Goal: Task Accomplishment & Management: Use online tool/utility

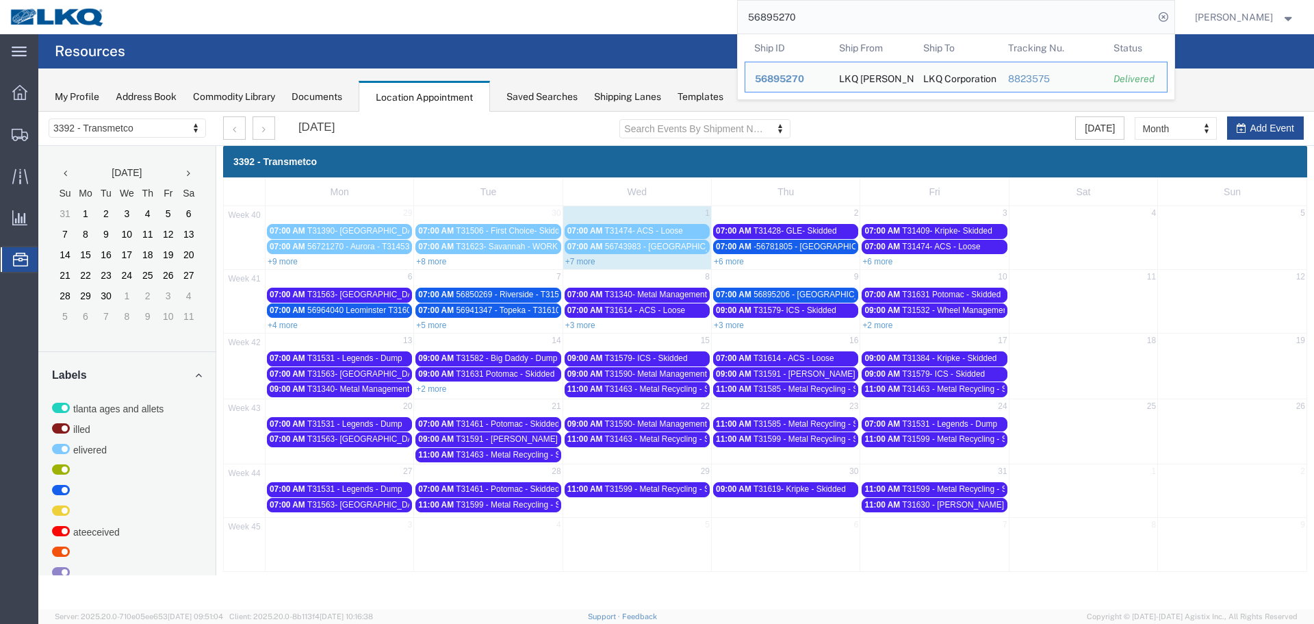
drag, startPoint x: 802, startPoint y: 24, endPoint x: 668, endPoint y: 13, distance: 133.9
click at [668, 13] on div "56895270 Ship ID Ship From Ship To Tracking Nu. Status Ship ID 56895270 Ship Fr…" at bounding box center [645, 17] width 1060 height 34
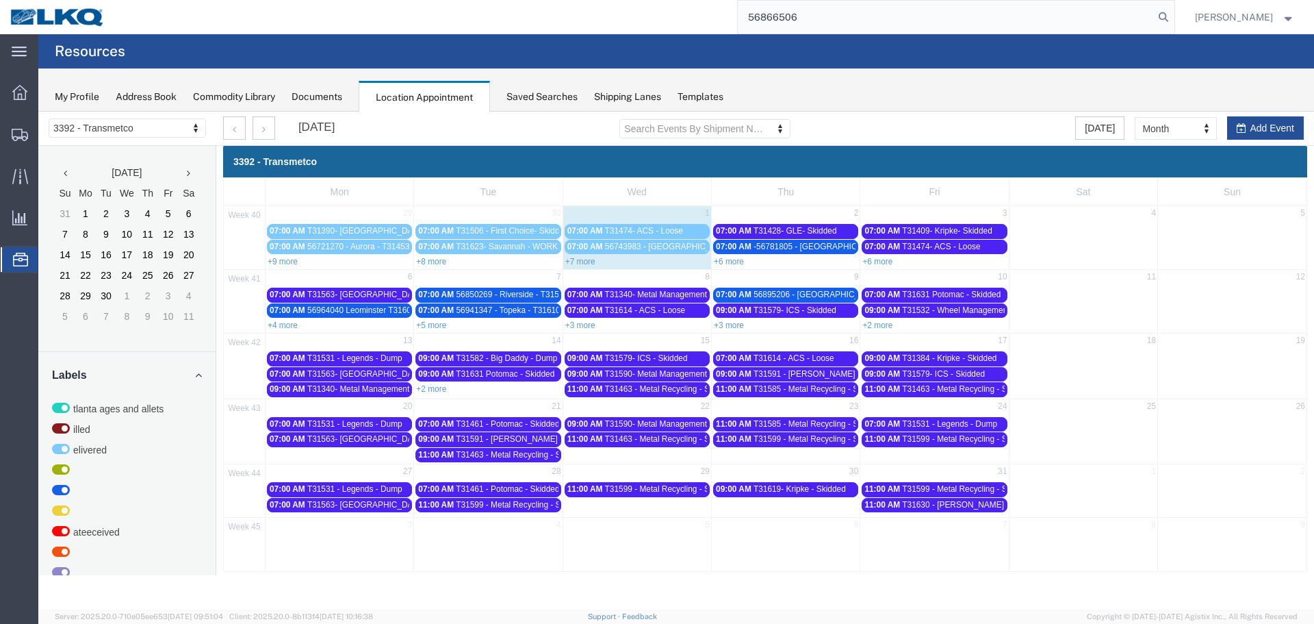
type input "56866506"
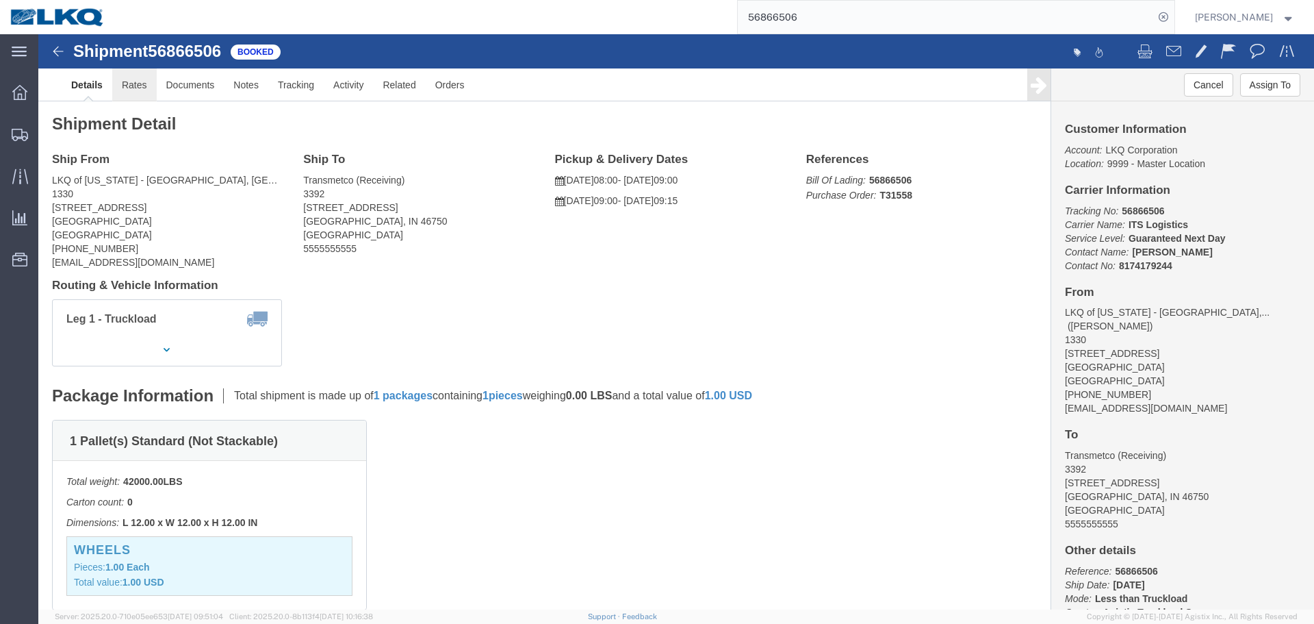
click link "Rates"
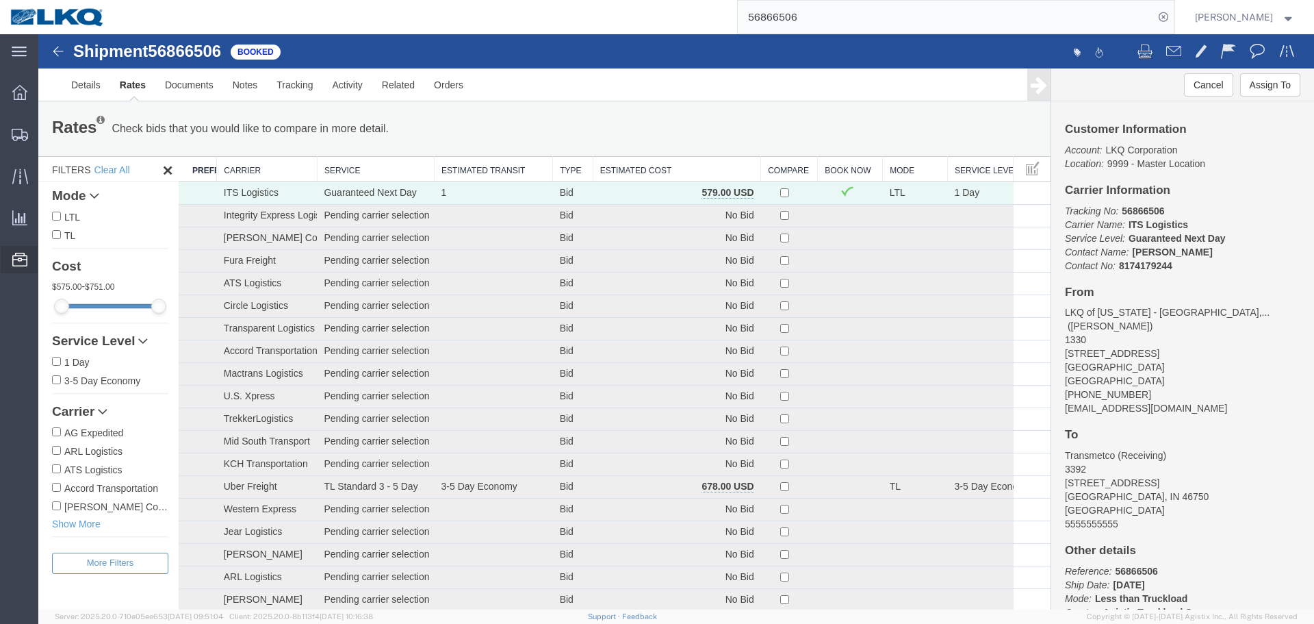
click at [0, 0] on span "Location Appointment" at bounding box center [0, 0] width 0 height 0
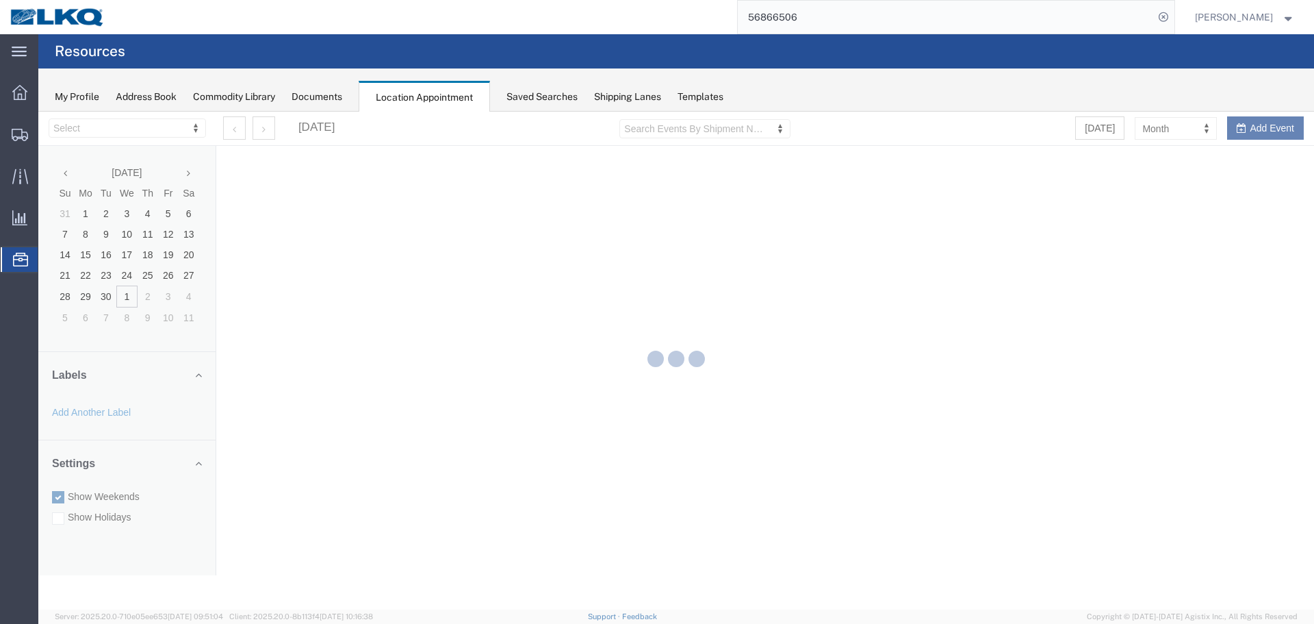
select select "28018"
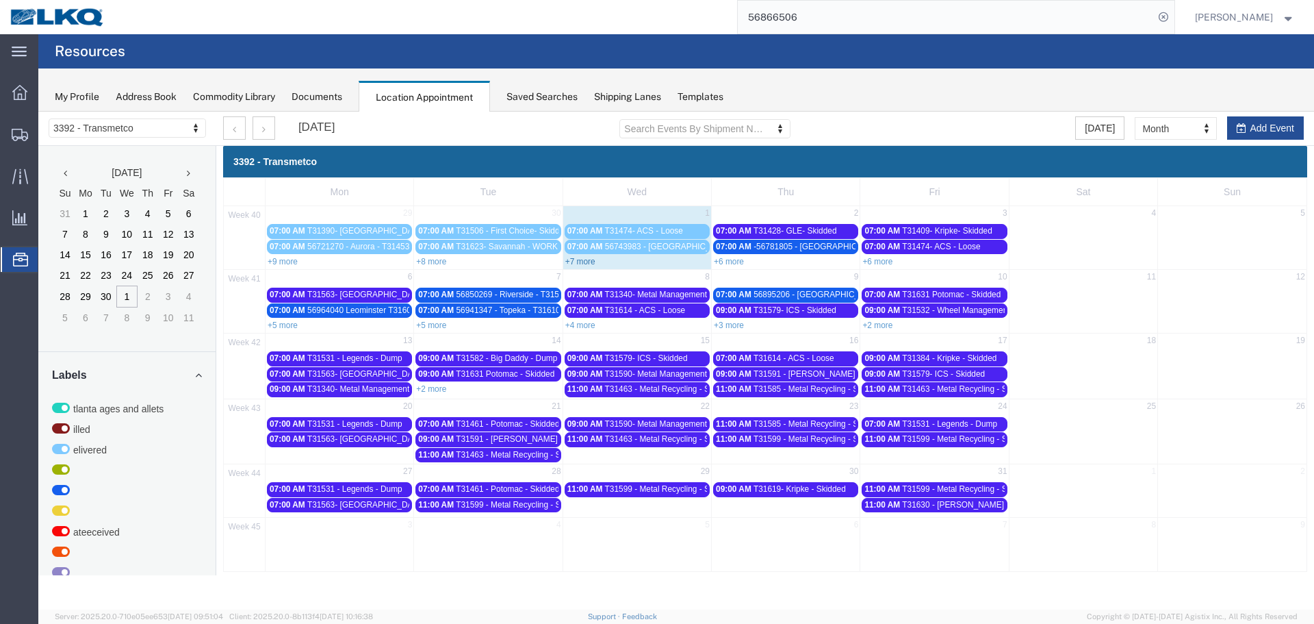
click at [588, 264] on link "+7 more" at bounding box center [580, 262] width 30 height 10
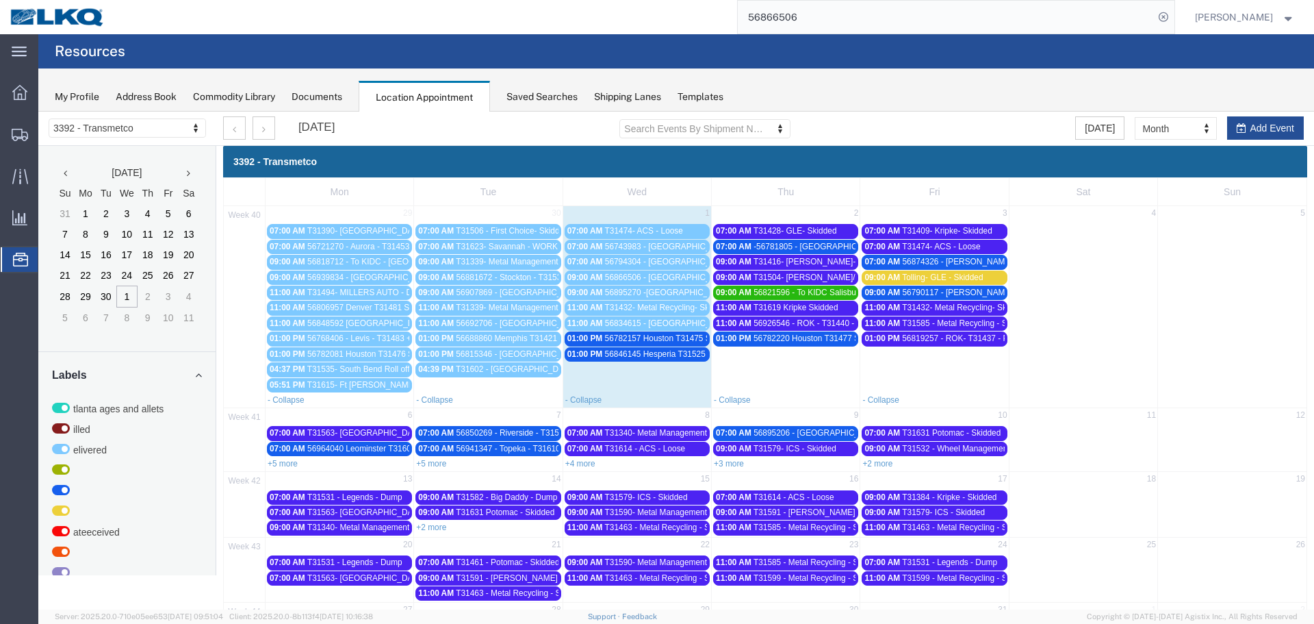
click at [658, 351] on span "56846145 Hesperia T31525 Skidded PYP HOLD" at bounding box center [693, 354] width 176 height 10
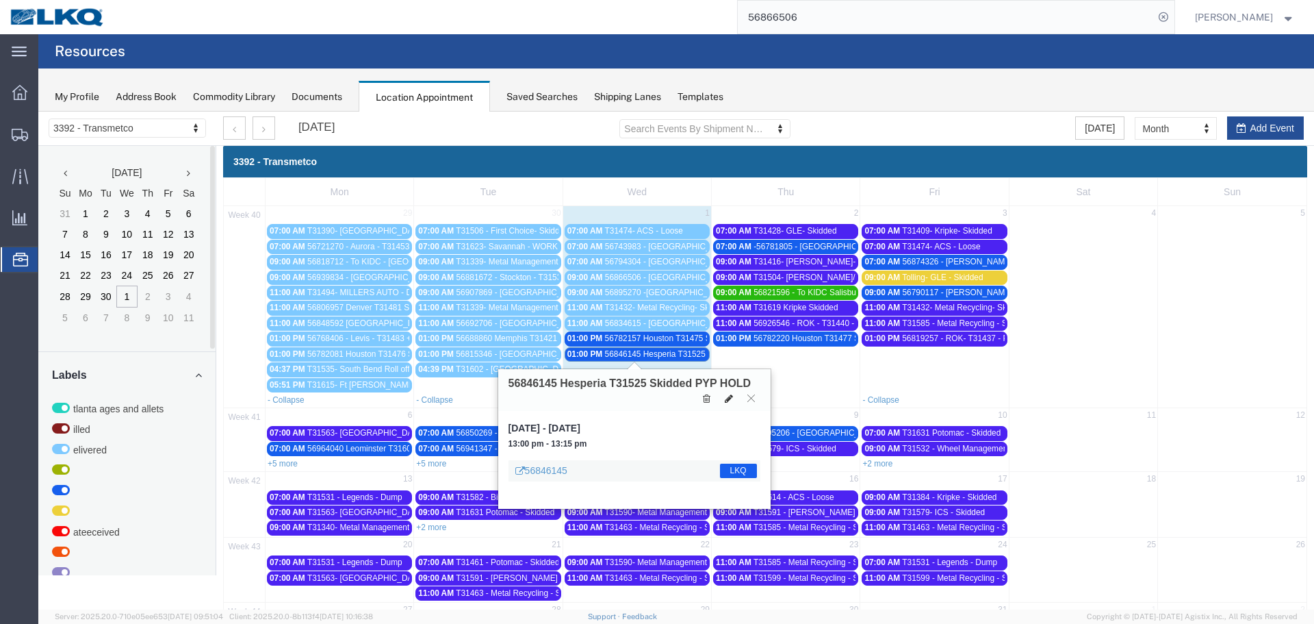
click at [722, 398] on button at bounding box center [728, 398] width 19 height 14
select select "1"
select select "22"
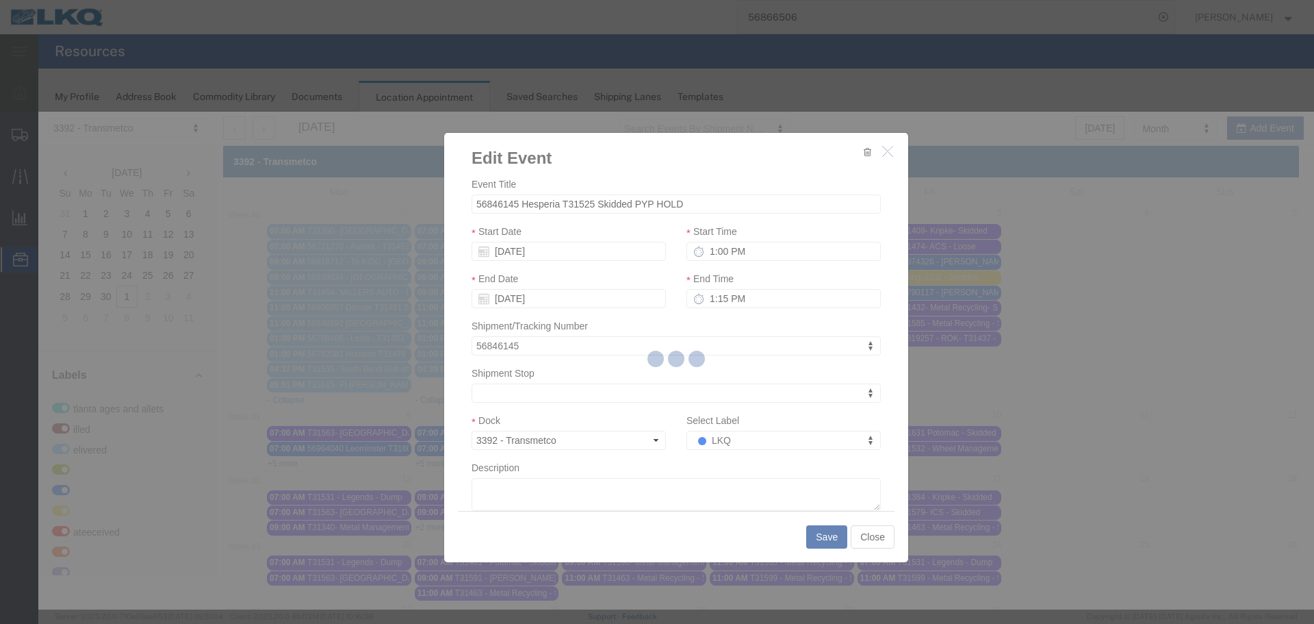
select select
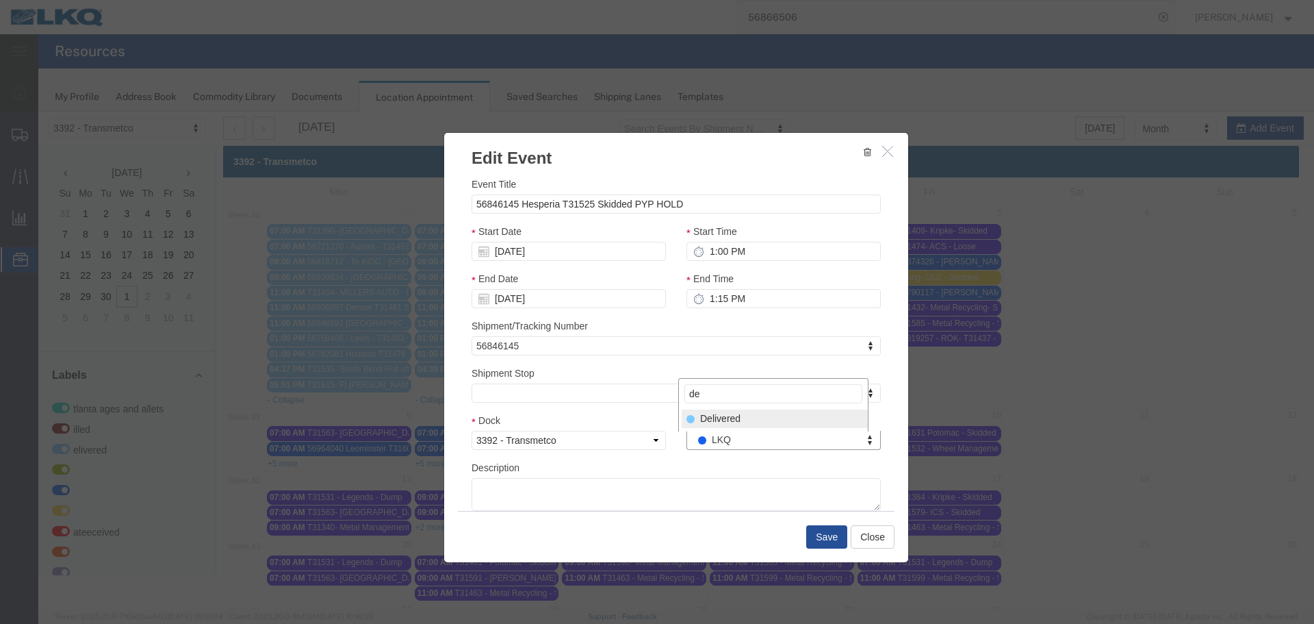
type input "de"
select select "40"
click at [814, 535] on button "Save" at bounding box center [826, 536] width 41 height 23
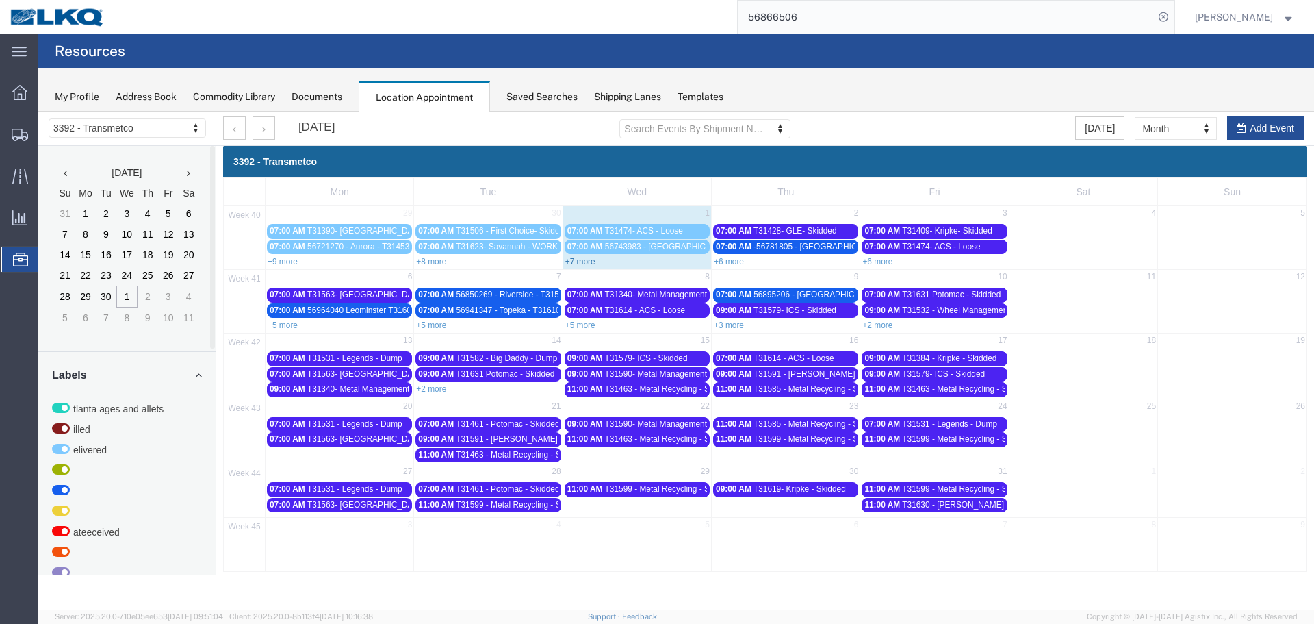
click at [575, 263] on link "+7 more" at bounding box center [580, 262] width 30 height 10
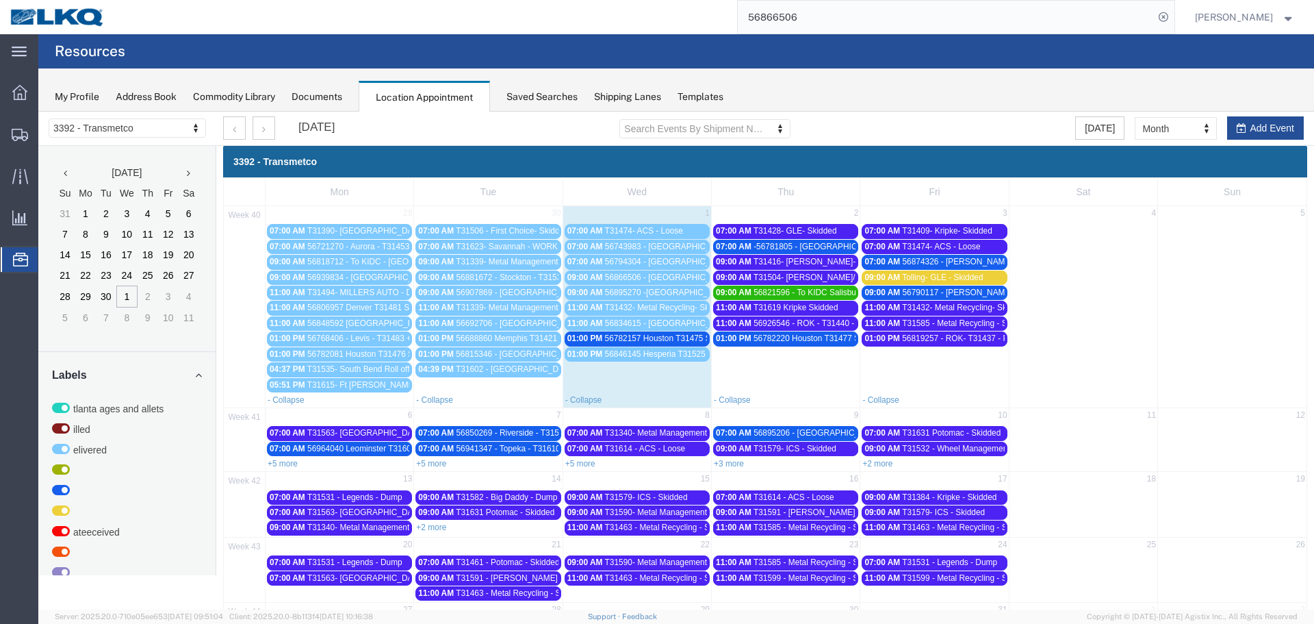
click at [810, 327] on span "56926546 - ROK - T31440 - Palletized" at bounding box center [823, 323] width 138 height 10
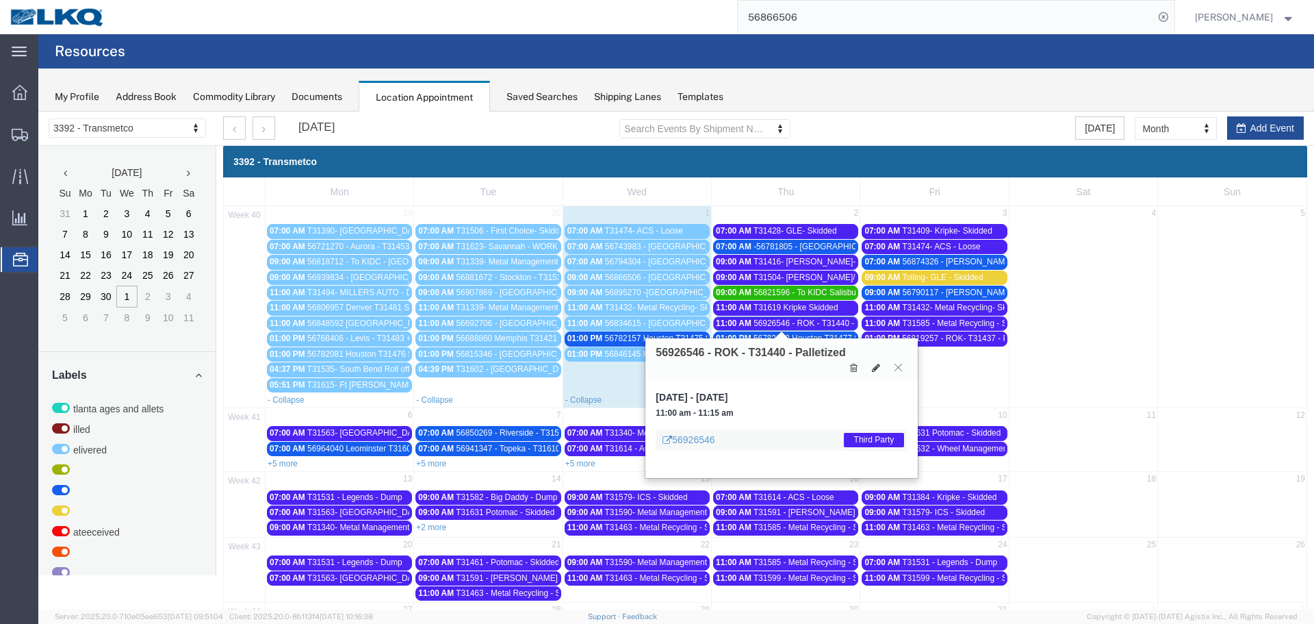
click at [899, 367] on icon at bounding box center [899, 367] width 8 height 8
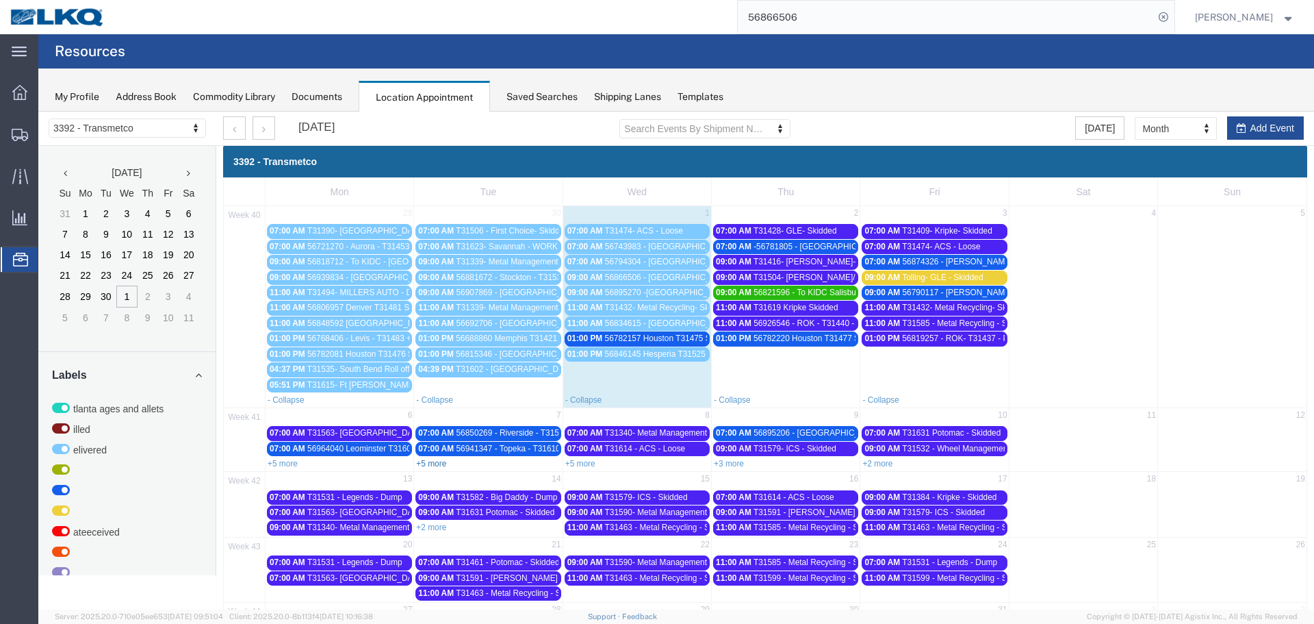
click at [433, 467] on link "+5 more" at bounding box center [431, 464] width 30 height 10
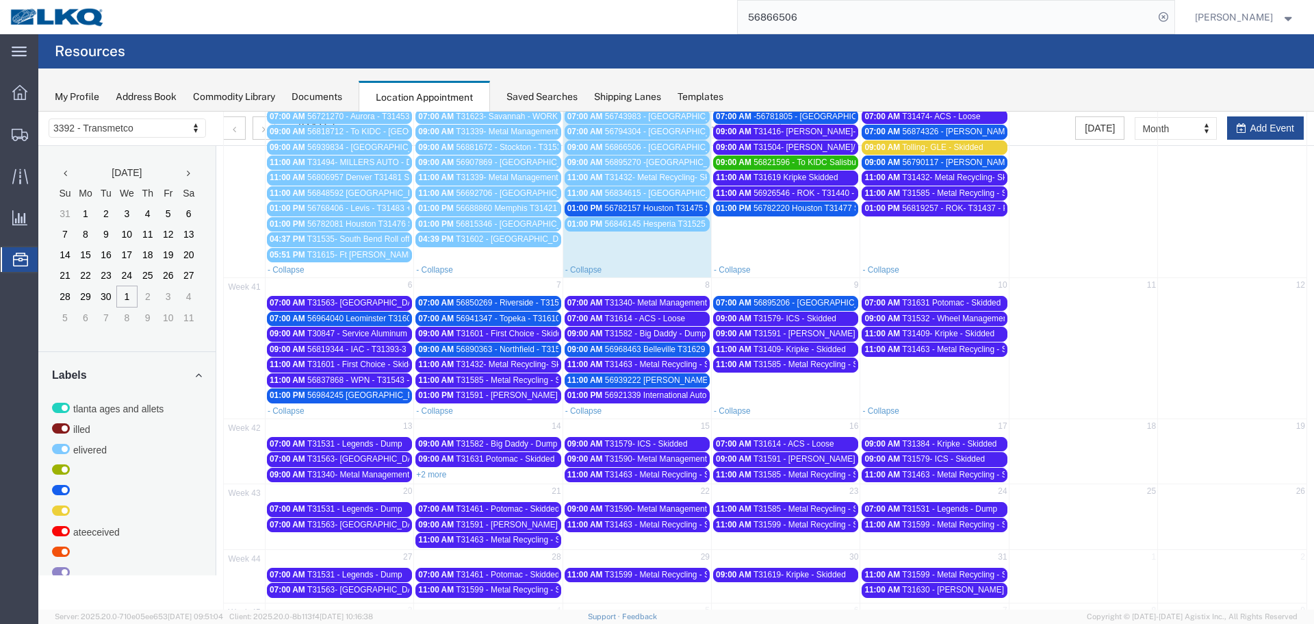
scroll to position [192, 0]
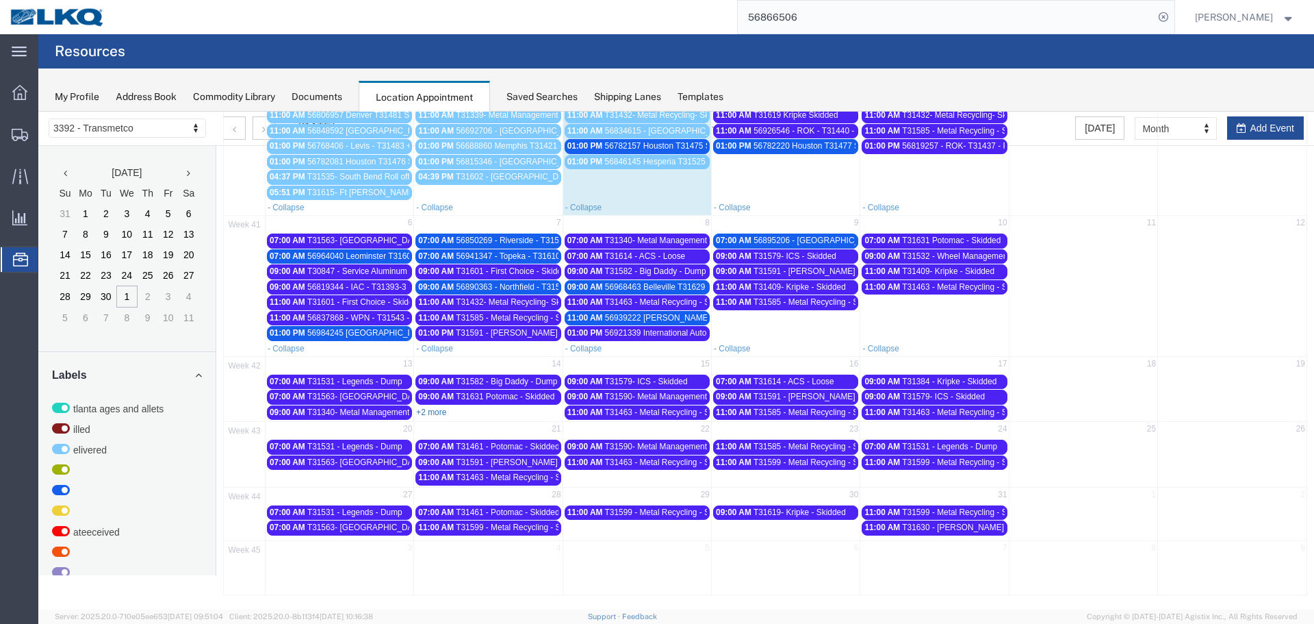
click at [443, 413] on link "+2 more" at bounding box center [431, 412] width 30 height 10
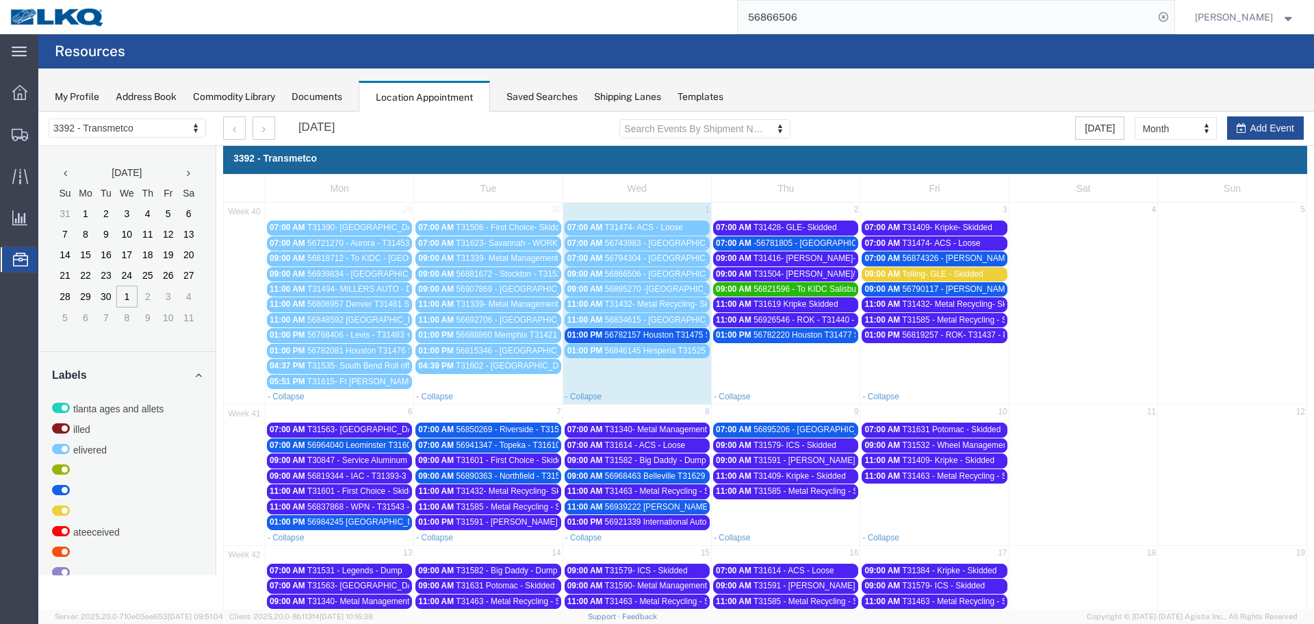
scroll to position [0, 0]
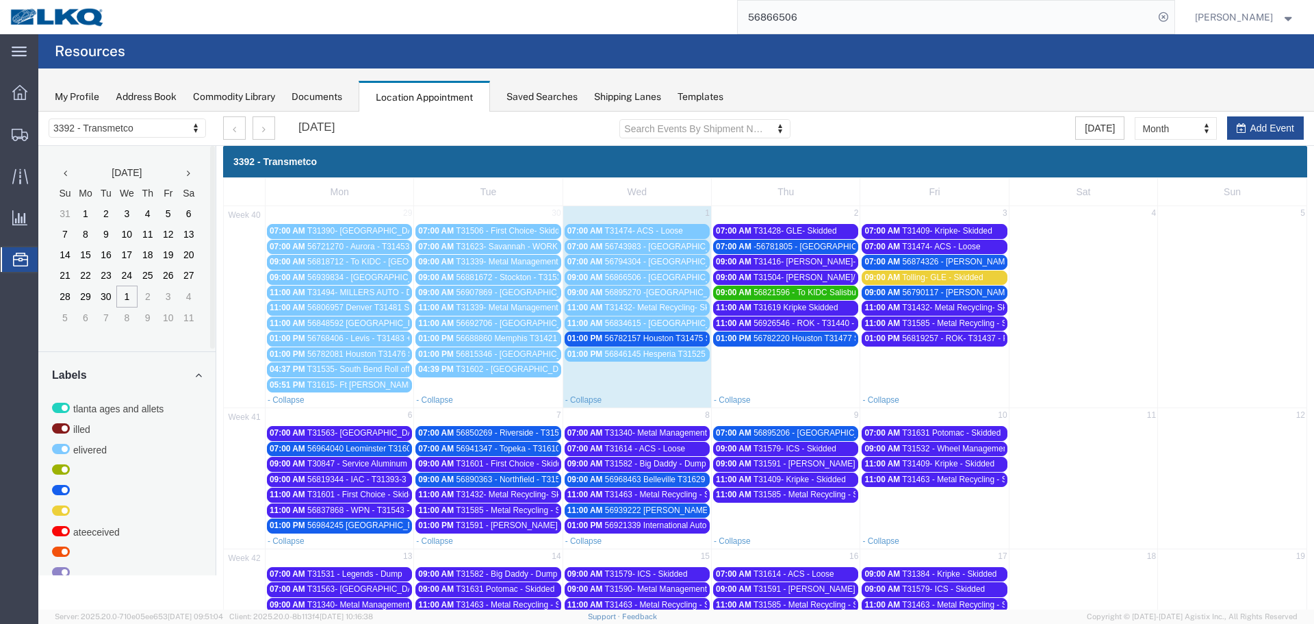
click at [667, 359] on div "01:00 PM 56846145 Hesperia T31525 Skidded PYP HOLD" at bounding box center [637, 354] width 140 height 10
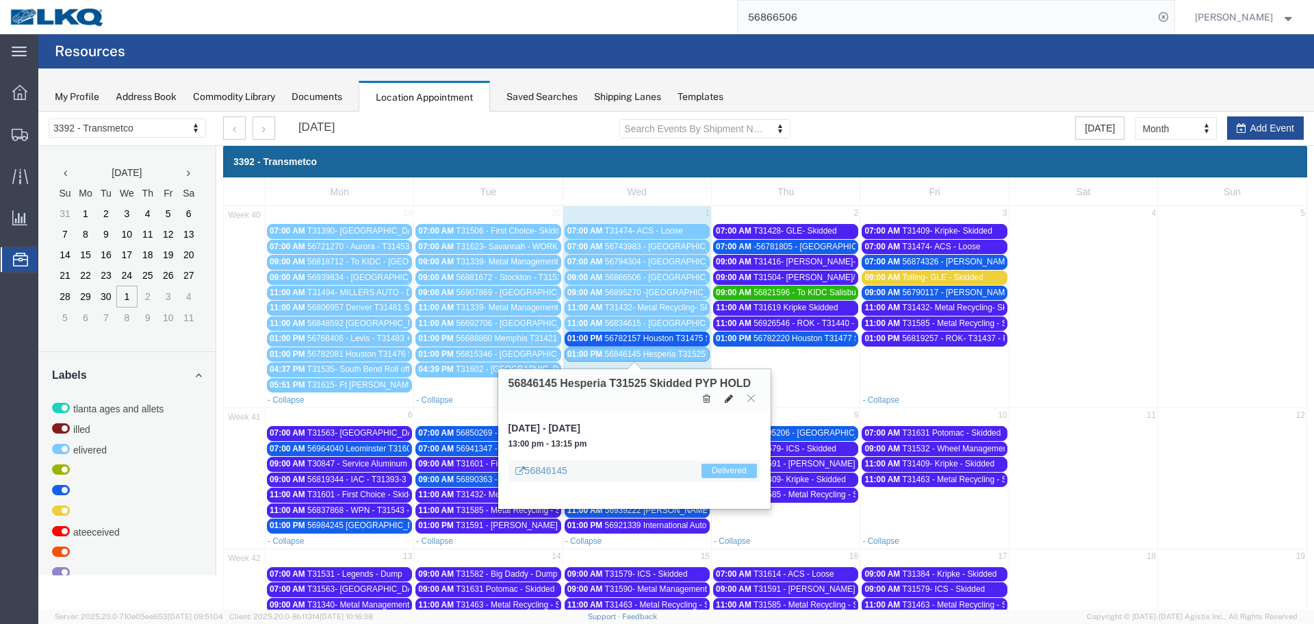
click at [728, 399] on icon at bounding box center [729, 399] width 8 height 10
select select "100"
select select "1"
select select "40"
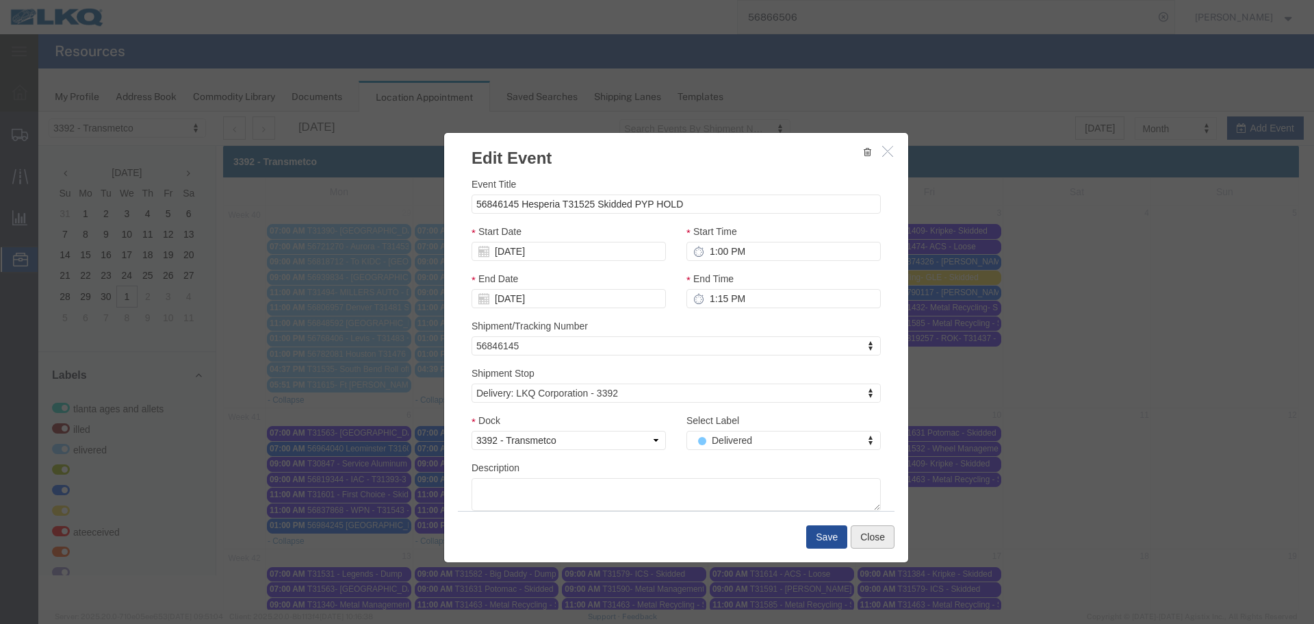
click at [869, 543] on button "Close" at bounding box center [873, 536] width 44 height 23
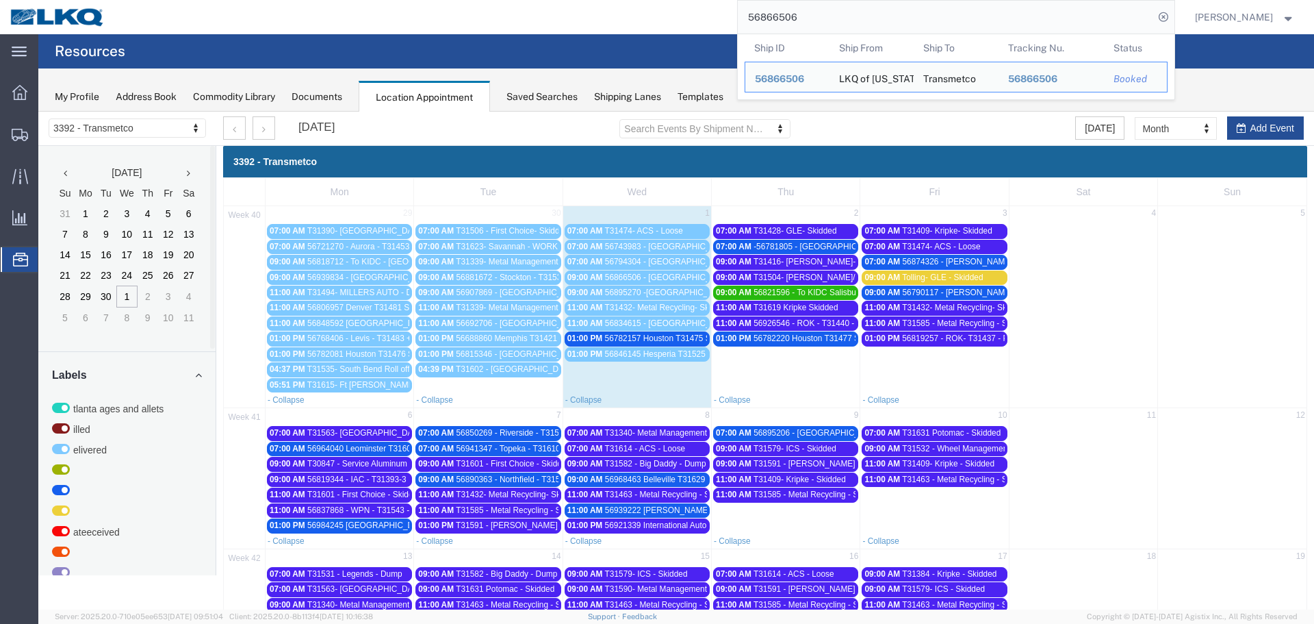
drag, startPoint x: 813, startPoint y: 21, endPoint x: 666, endPoint y: -2, distance: 148.9
click at [666, 0] on html "main_menu Created with Sketch. Collapse Menu Overview Shipments Shipment Manage…" at bounding box center [657, 312] width 1314 height 624
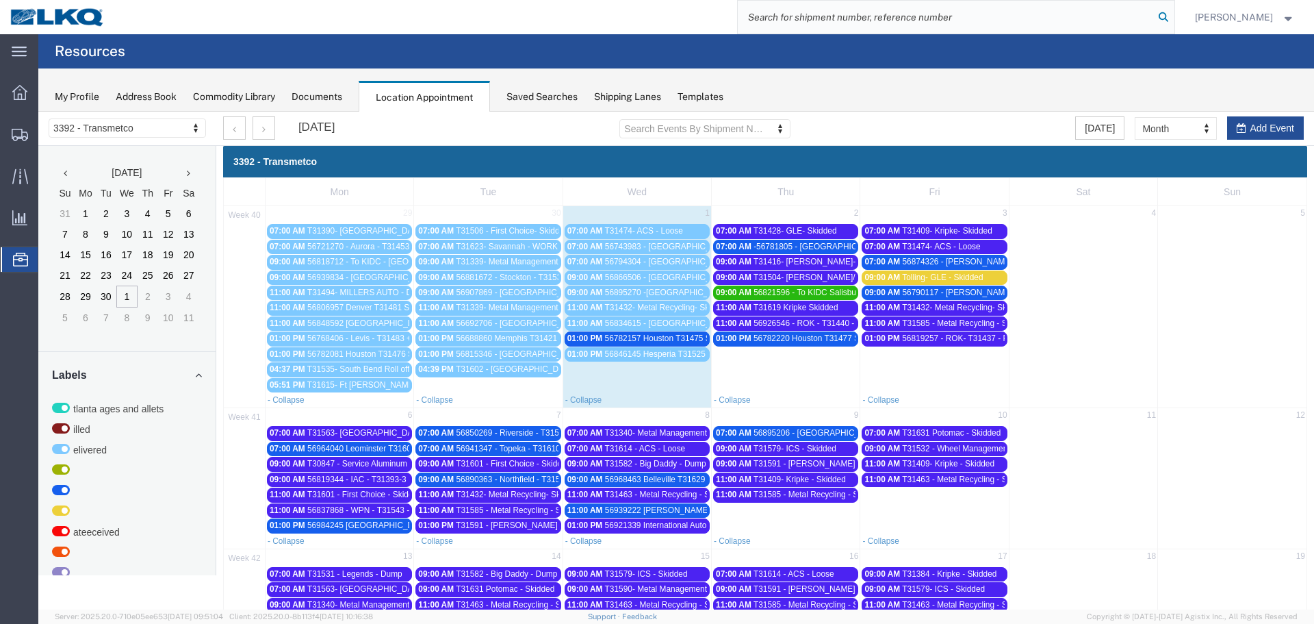
click at [1158, 16] on icon at bounding box center [1163, 17] width 19 height 19
click at [867, 20] on input "search" at bounding box center [946, 17] width 416 height 33
drag, startPoint x: 797, startPoint y: 23, endPoint x: 669, endPoint y: 0, distance: 130.0
click at [672, 2] on div "56794304" at bounding box center [645, 17] width 1060 height 34
type input "56794304"
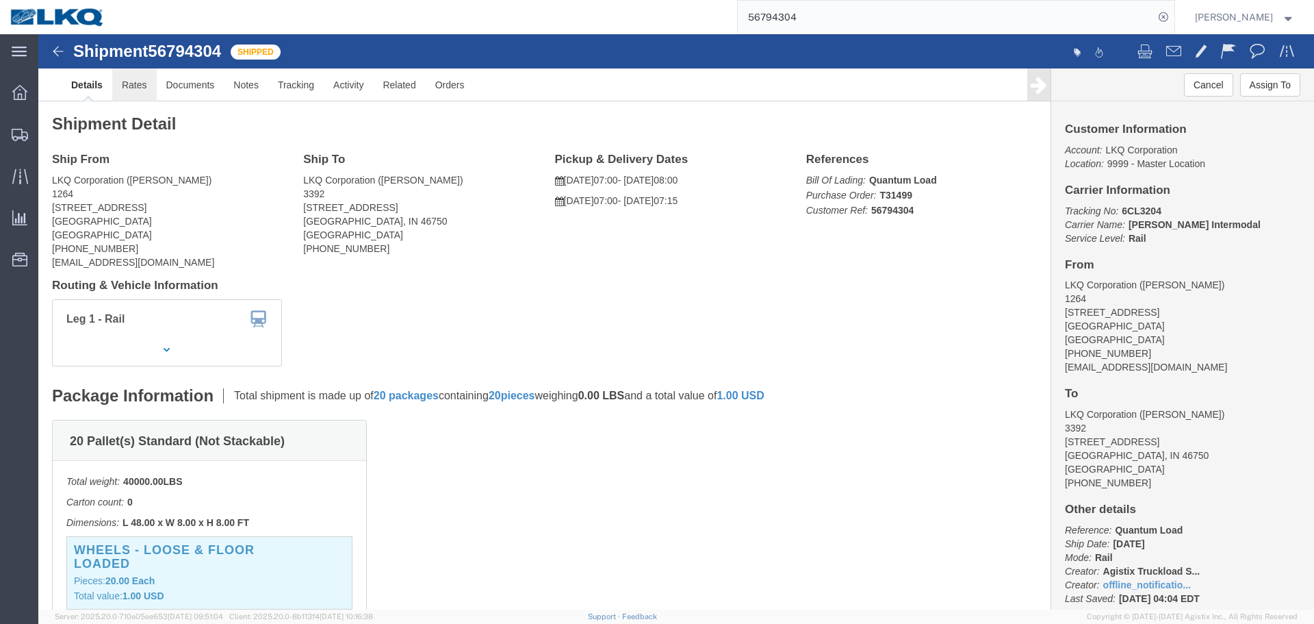
click link "Rates"
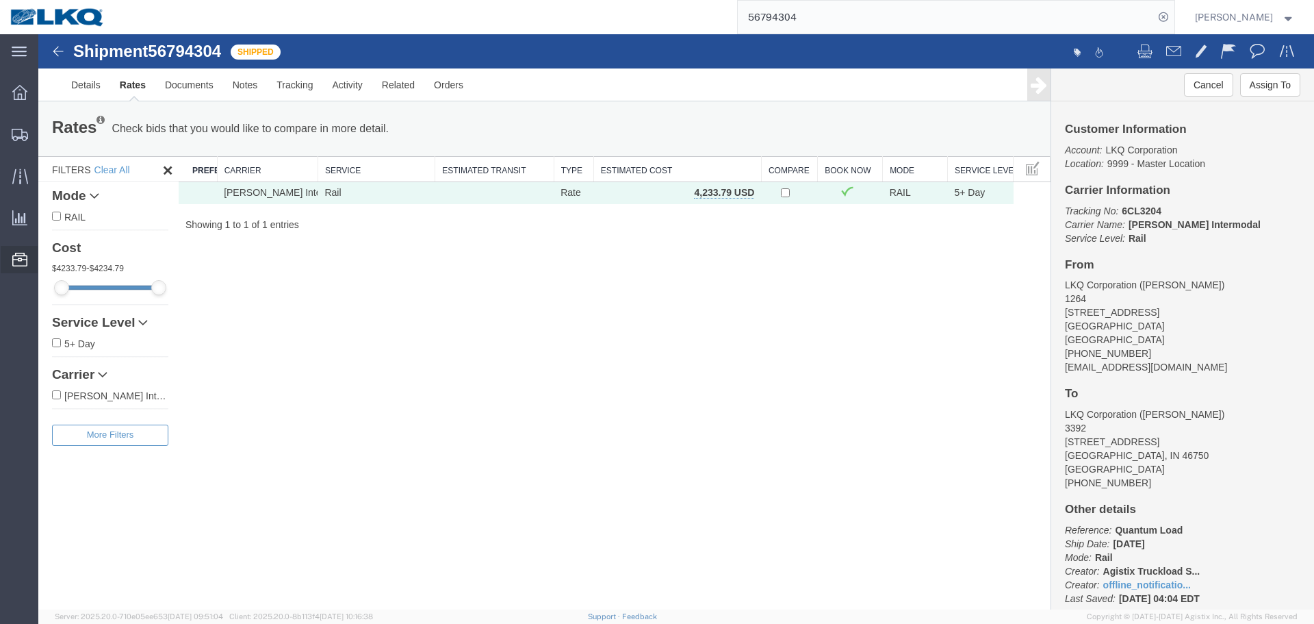
click at [0, 0] on span "Location Appointment" at bounding box center [0, 0] width 0 height 0
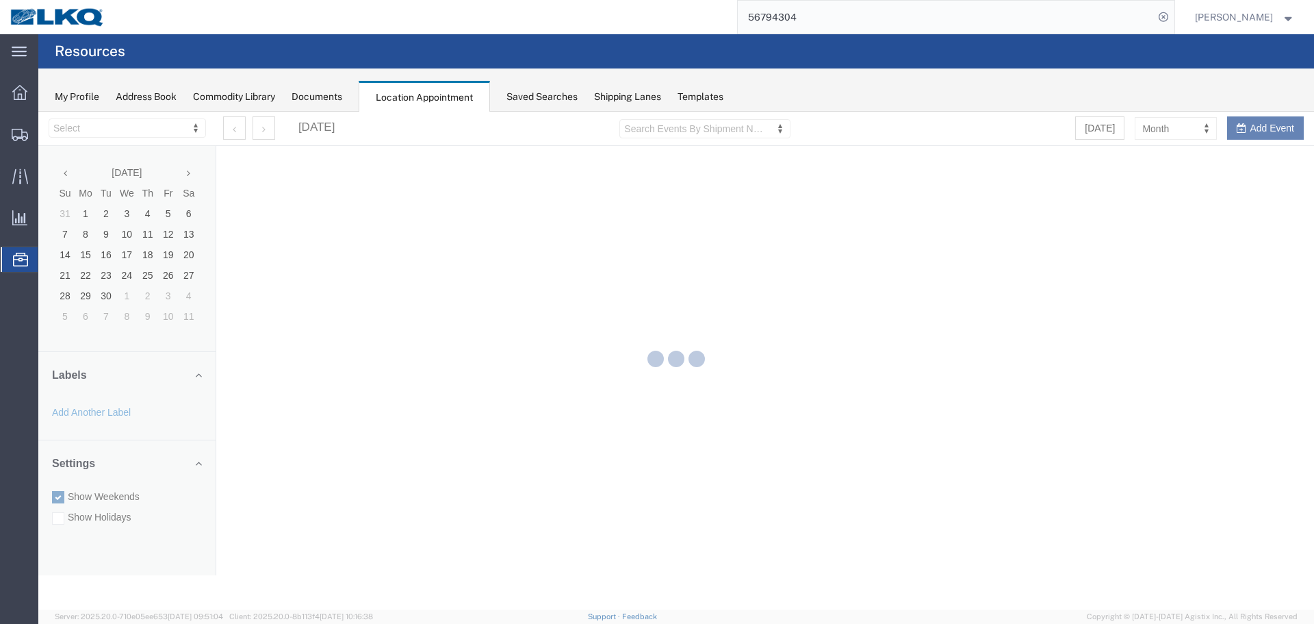
select select "28018"
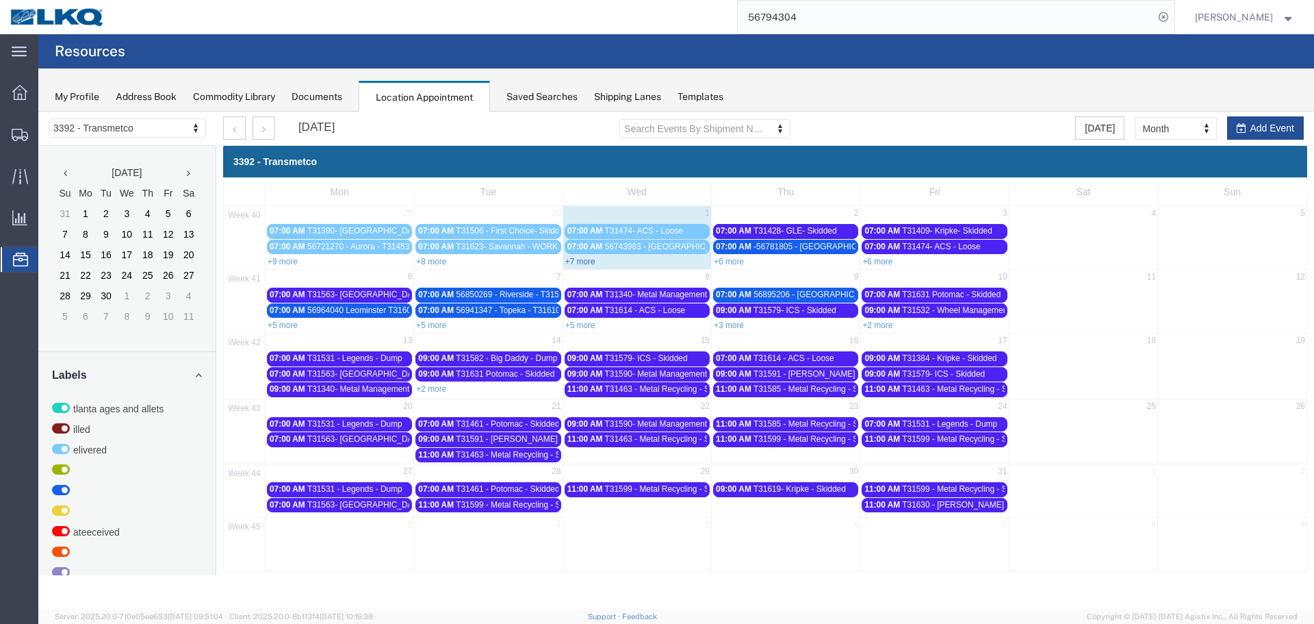
click at [576, 264] on link "+7 more" at bounding box center [580, 262] width 30 height 10
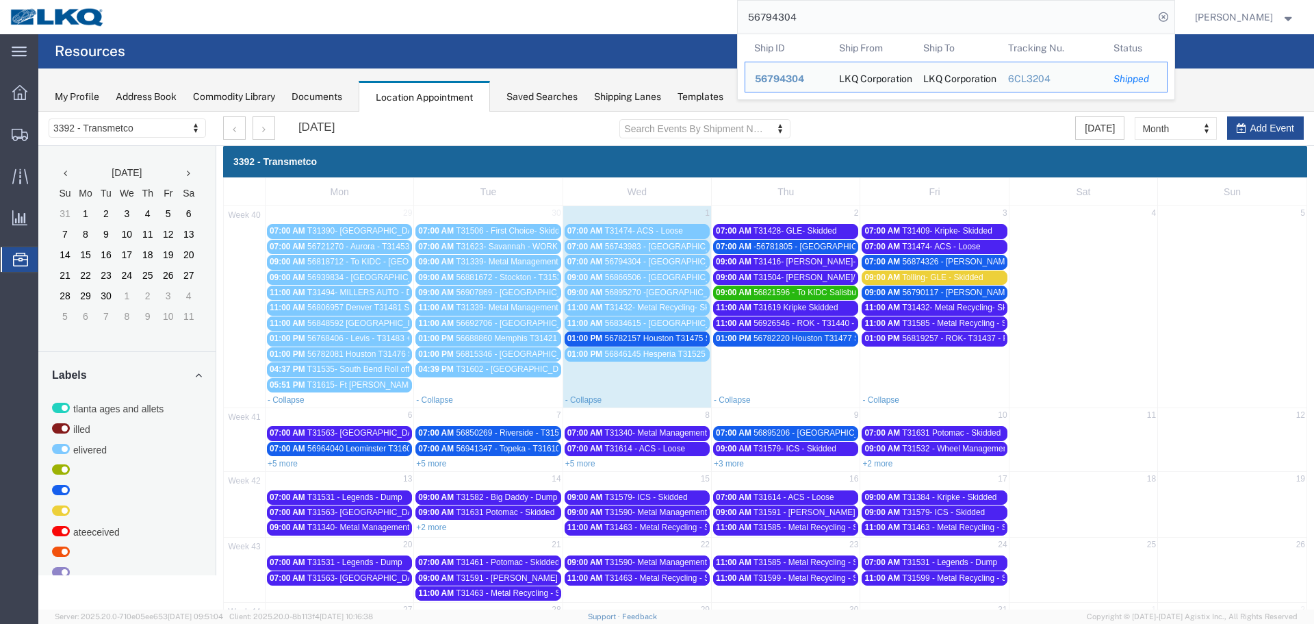
drag, startPoint x: 793, startPoint y: 23, endPoint x: 691, endPoint y: 35, distance: 102.7
click at [691, 35] on div "main_menu Created with Sketch. Collapse Menu Overview Shipments Shipment Manage…" at bounding box center [657, 328] width 1314 height 589
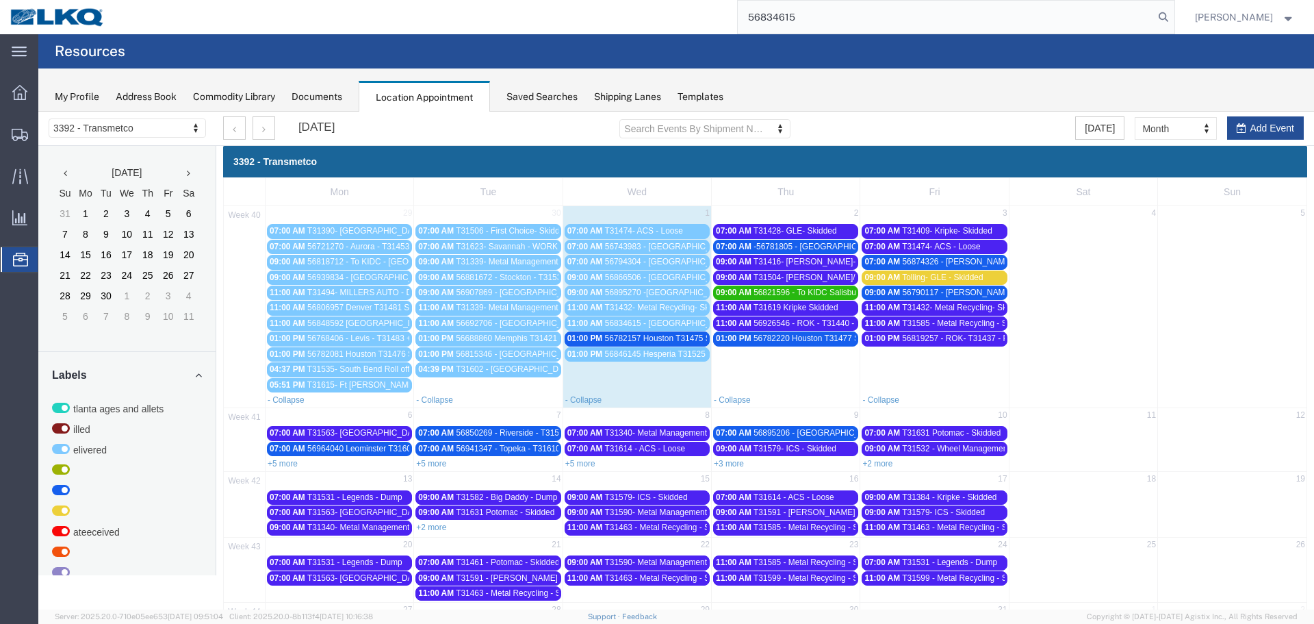
type input "56834615"
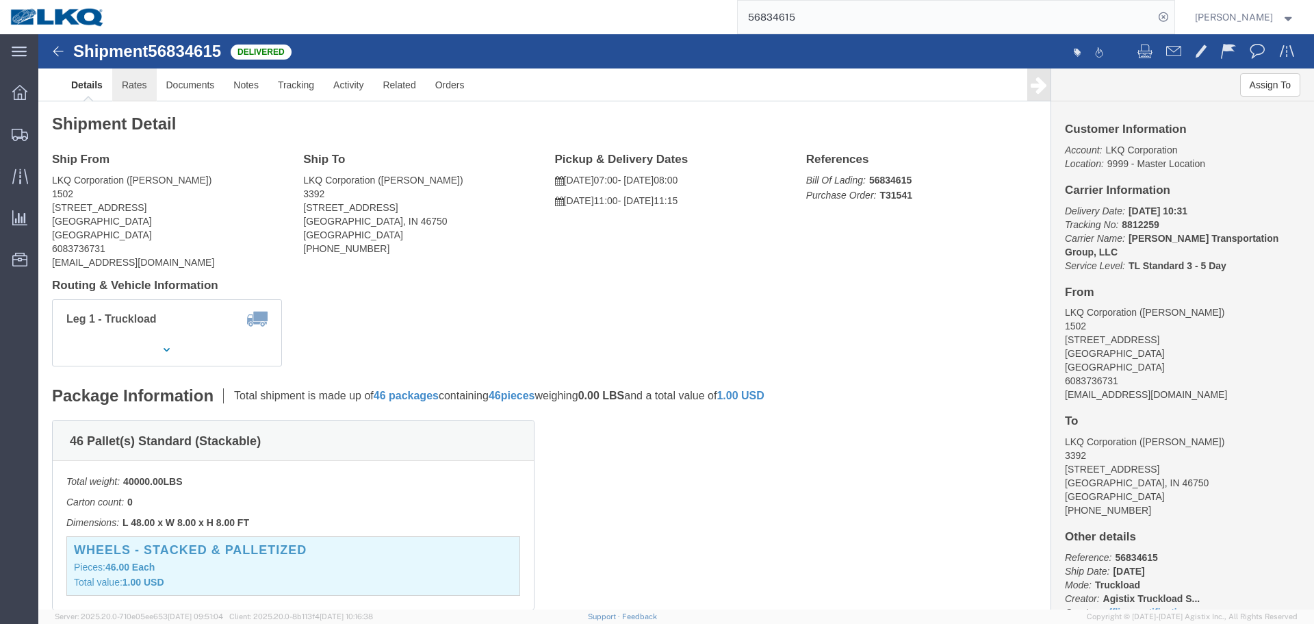
click link "Rates"
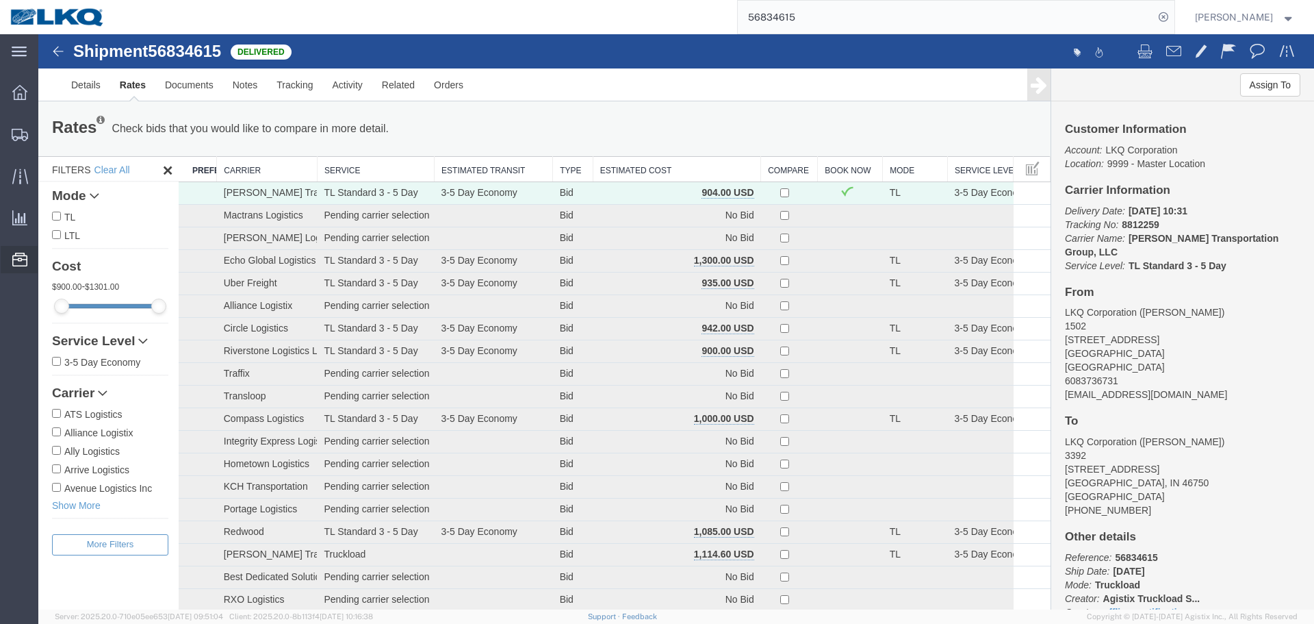
click at [0, 0] on span "Location Appointment" at bounding box center [0, 0] width 0 height 0
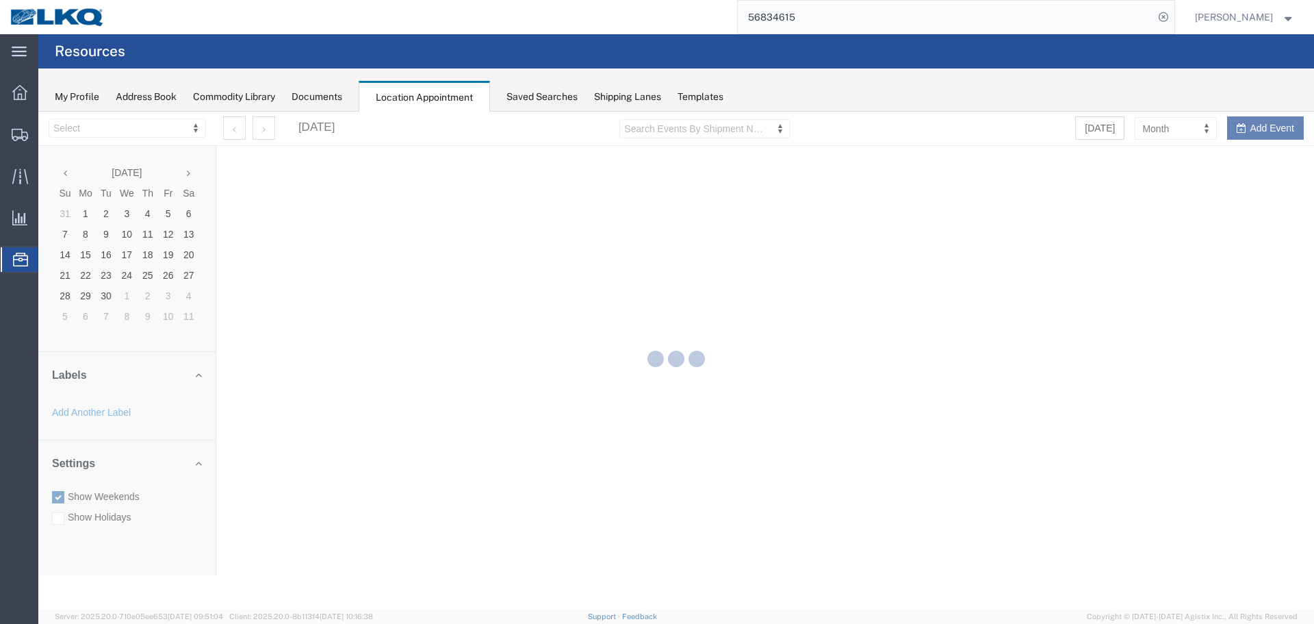
select select "28018"
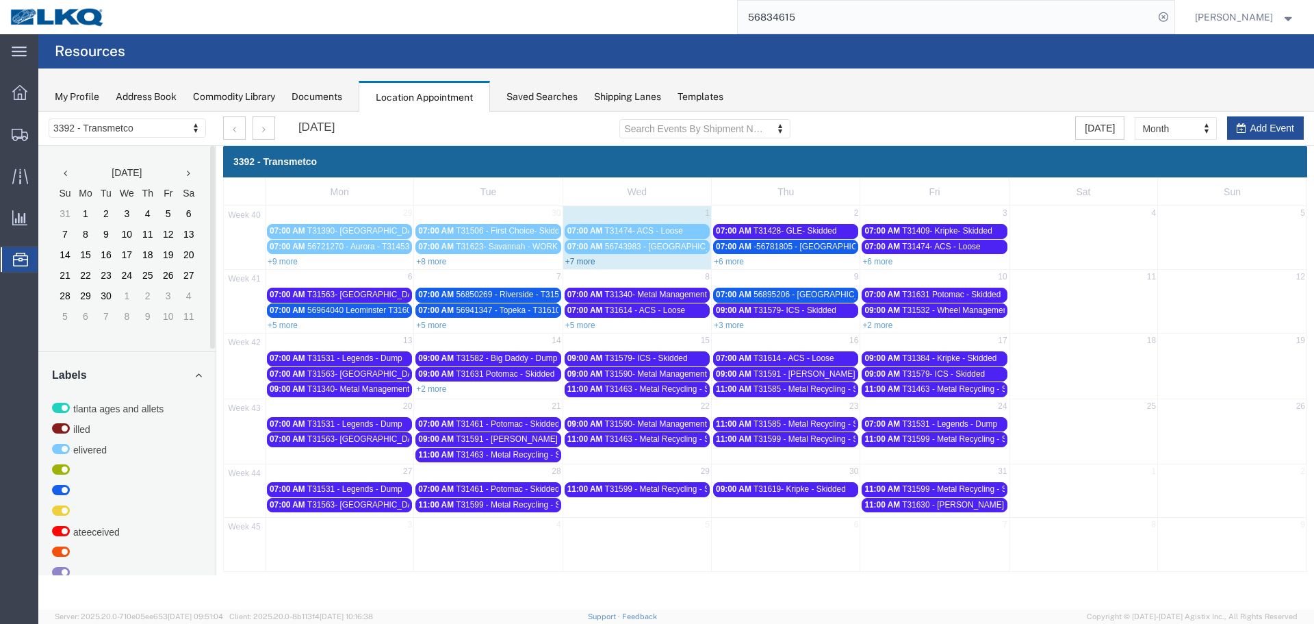
click at [587, 263] on link "+7 more" at bounding box center [580, 262] width 30 height 10
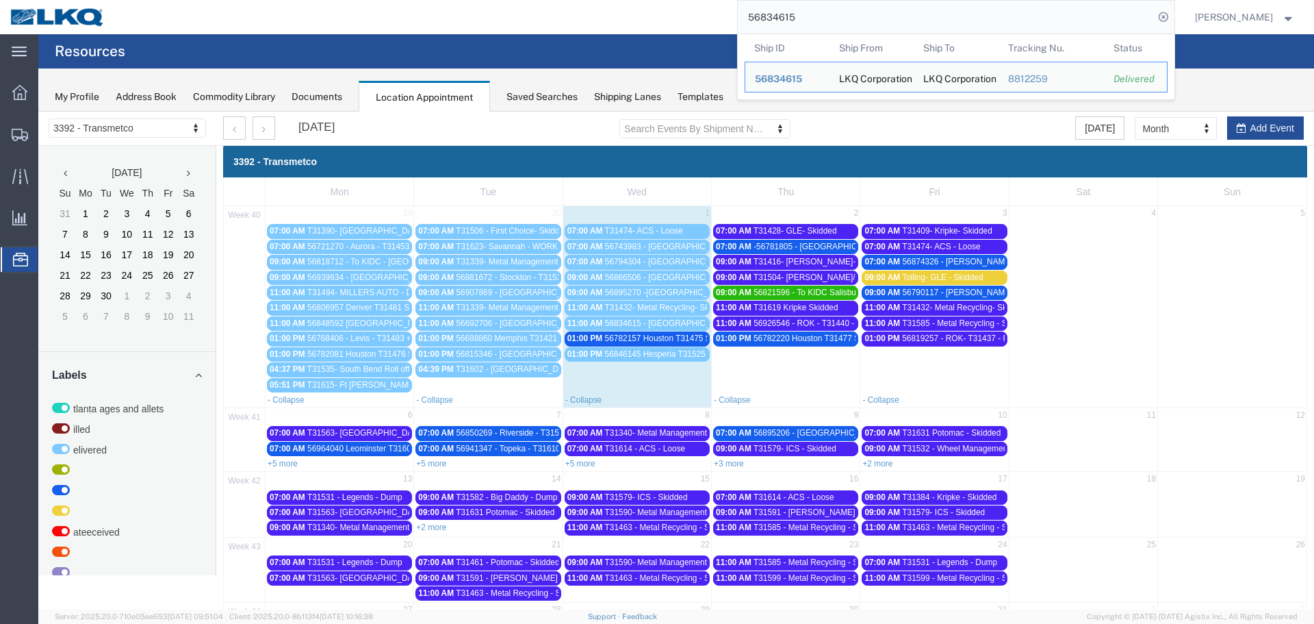
drag, startPoint x: 800, startPoint y: 21, endPoint x: 716, endPoint y: 9, distance: 84.3
click at [716, 9] on div "56834615 Ship ID Ship From Ship To Tracking Nu. Status Ship ID 56834615 Ship Fr…" at bounding box center [645, 17] width 1060 height 34
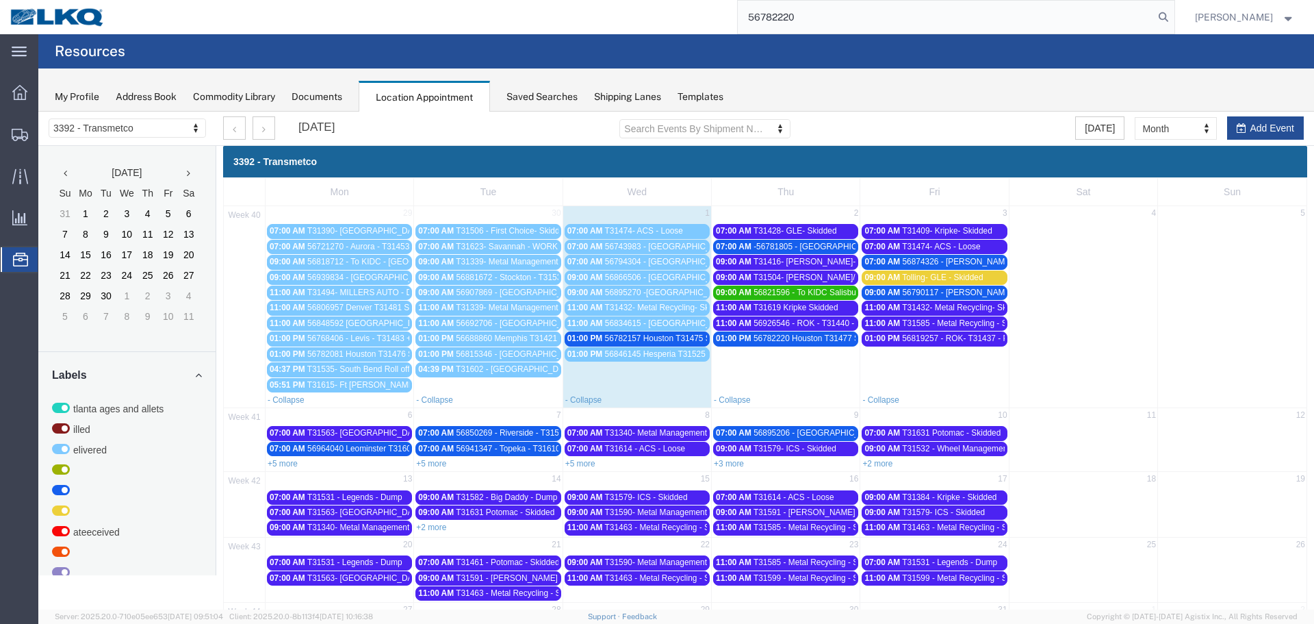
type input "56782220"
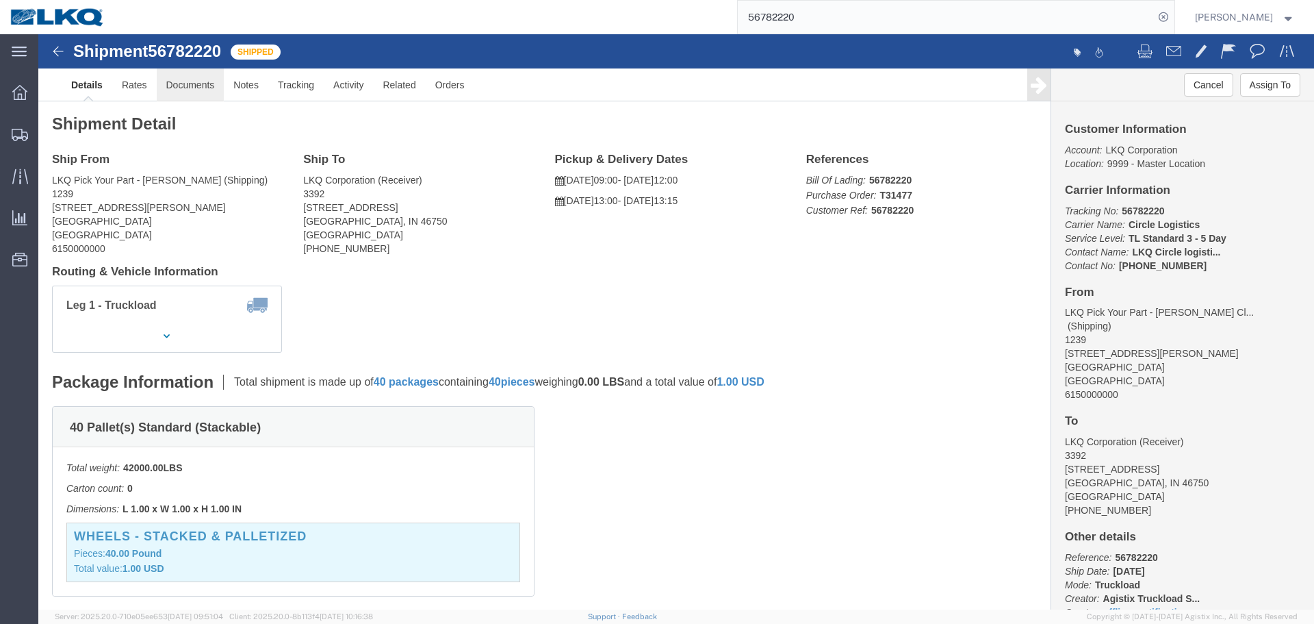
click link "Documents"
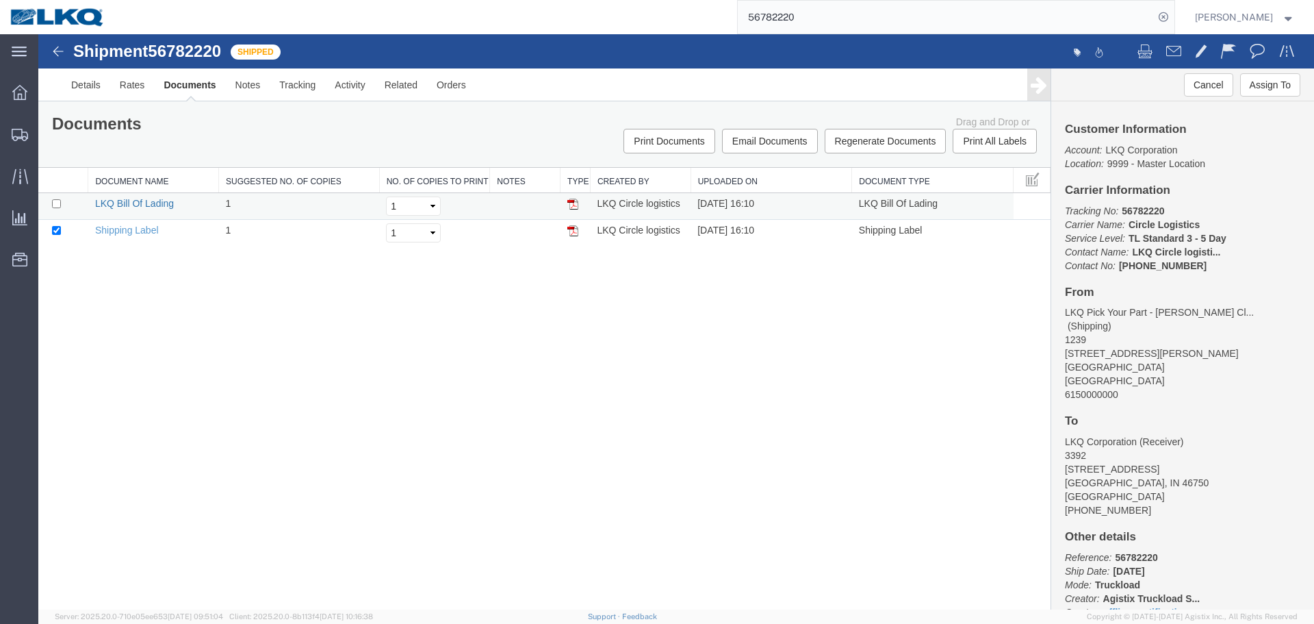
click at [159, 204] on link "LKQ Bill Of Lading" at bounding box center [134, 203] width 79 height 11
click at [144, 231] on link "Shipping Label" at bounding box center [127, 230] width 64 height 11
click at [0, 0] on span "Location Appointment" at bounding box center [0, 0] width 0 height 0
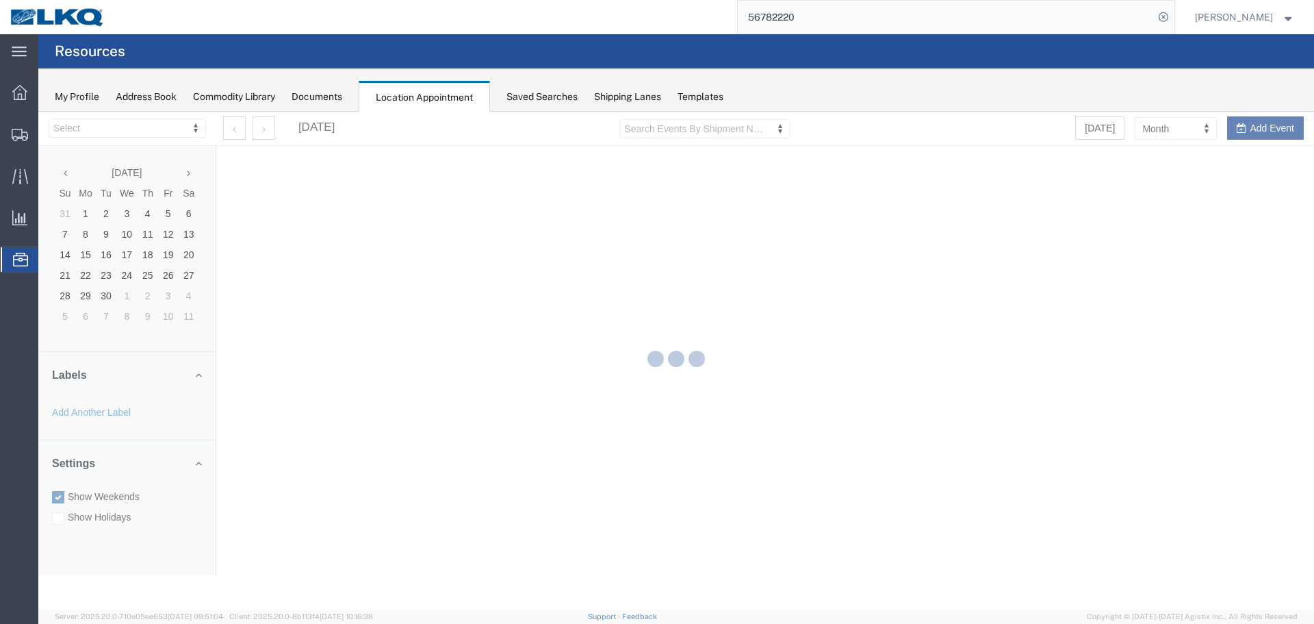
select select "28018"
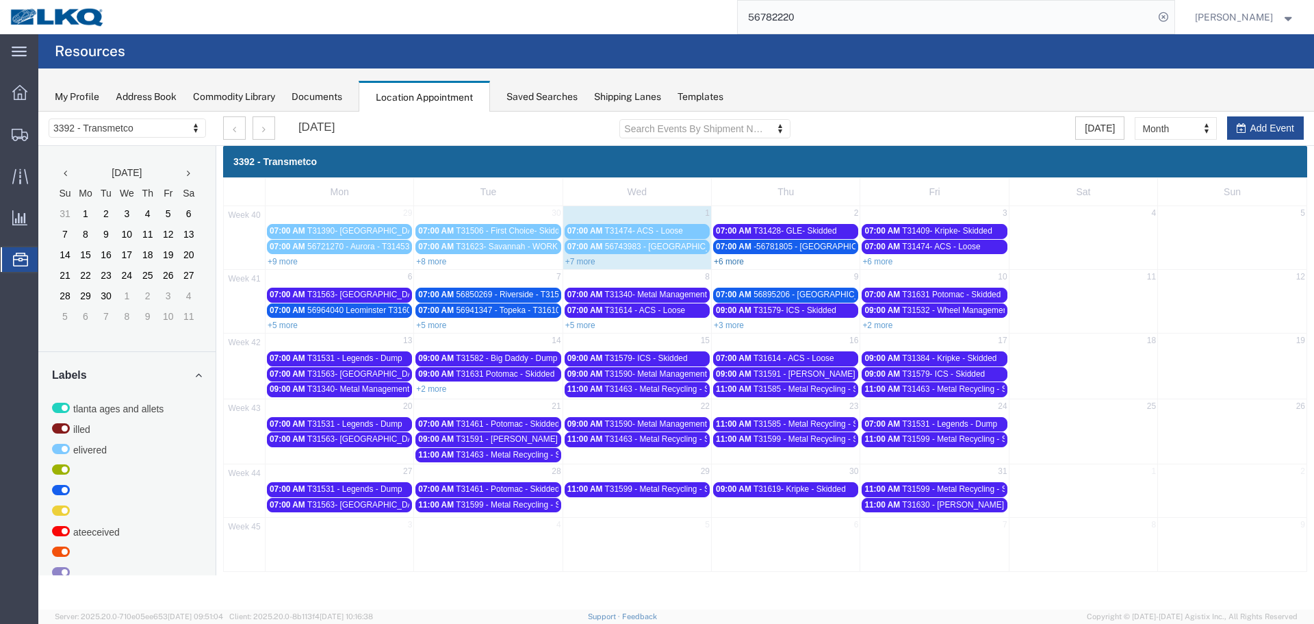
click at [737, 264] on link "+6 more" at bounding box center [729, 262] width 30 height 10
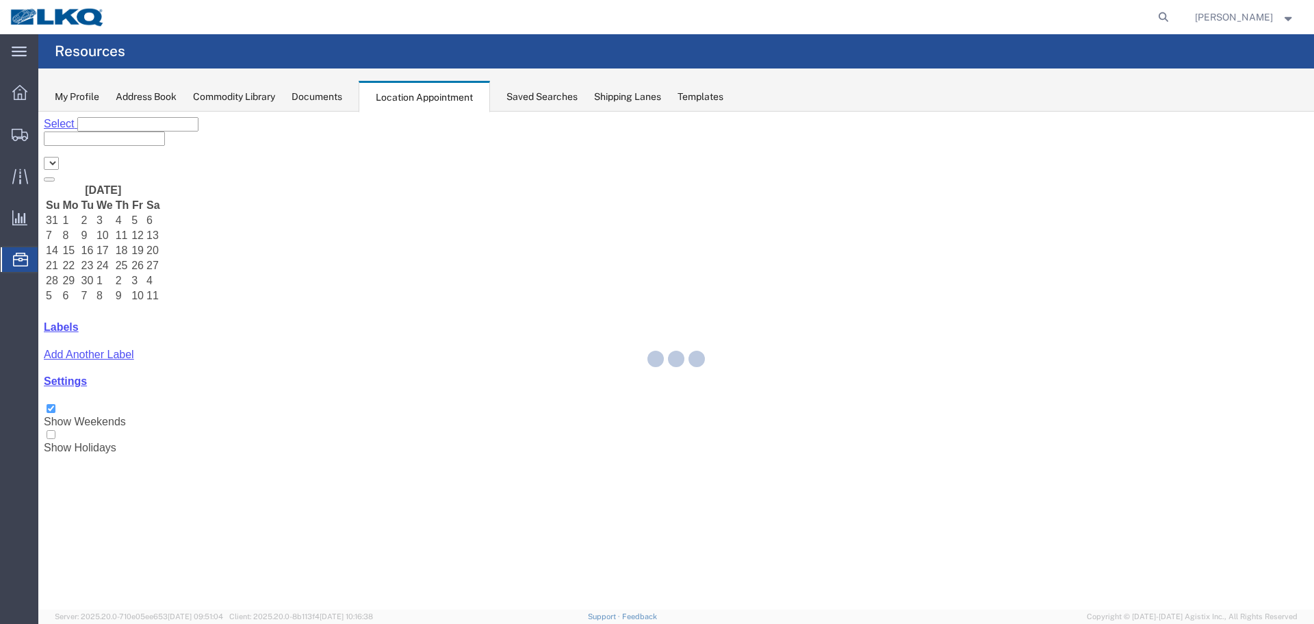
select select "28018"
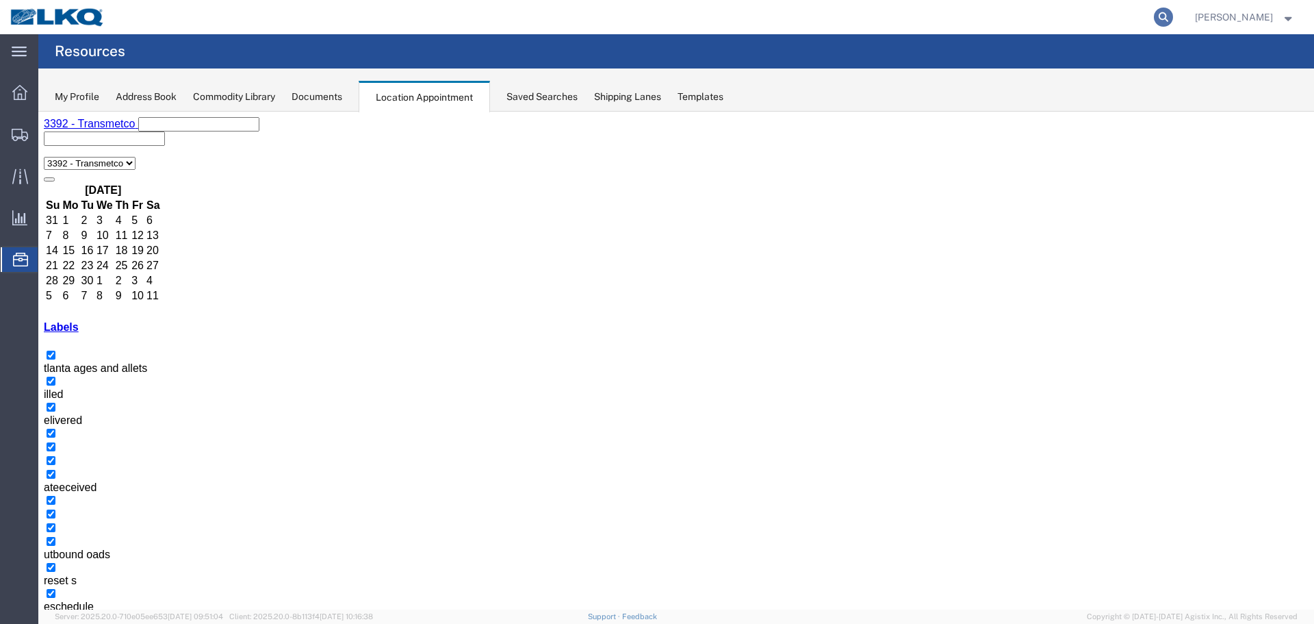
click at [1155, 18] on icon at bounding box center [1163, 17] width 19 height 19
type input "56846145"
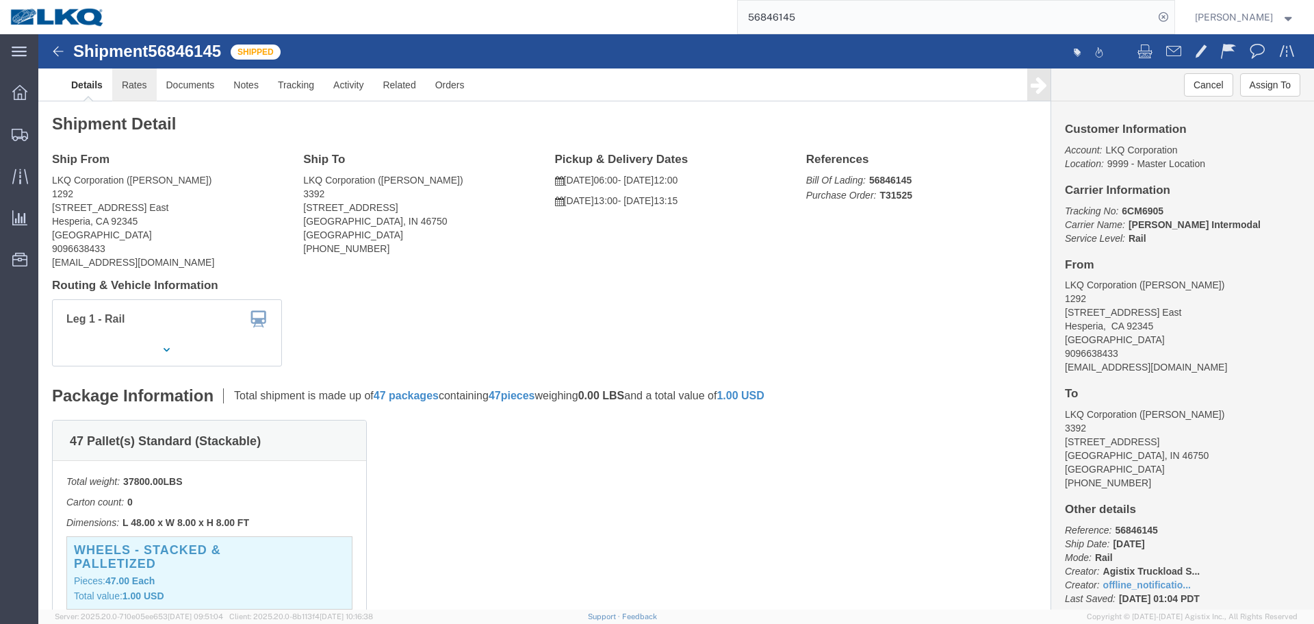
click link "Rates"
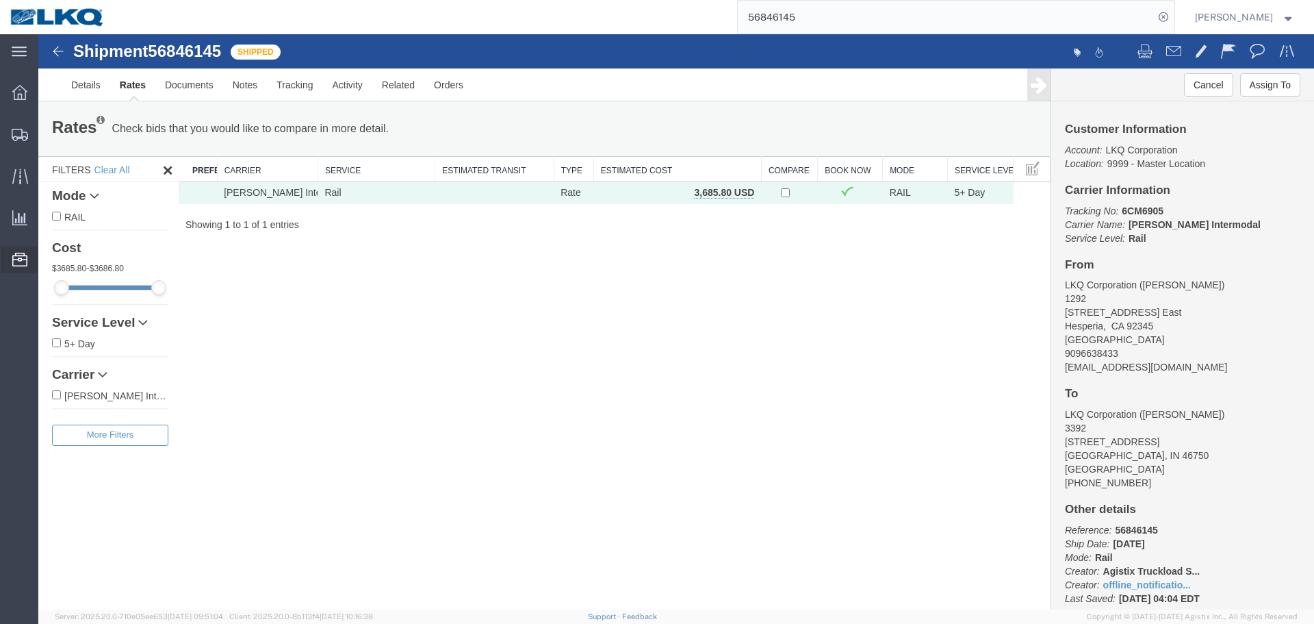
click at [0, 0] on span "Location Appointment" at bounding box center [0, 0] width 0 height 0
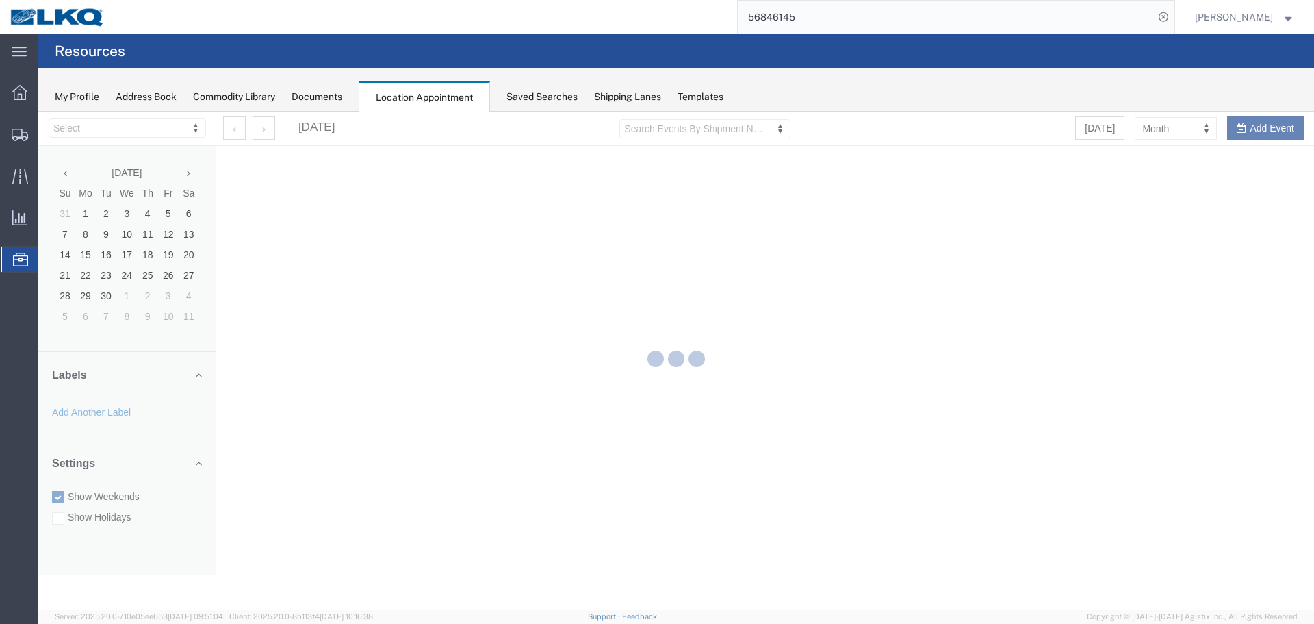
select select "28018"
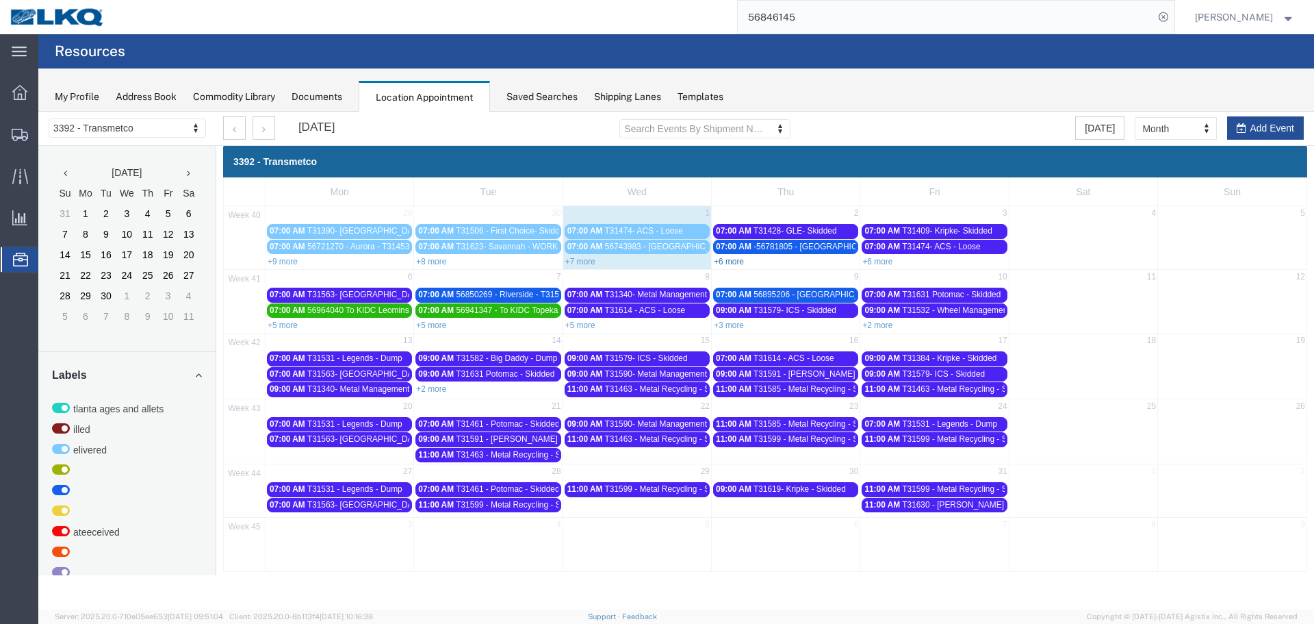
click at [736, 263] on link "+6 more" at bounding box center [729, 262] width 30 height 10
